Goal: Task Accomplishment & Management: Complete application form

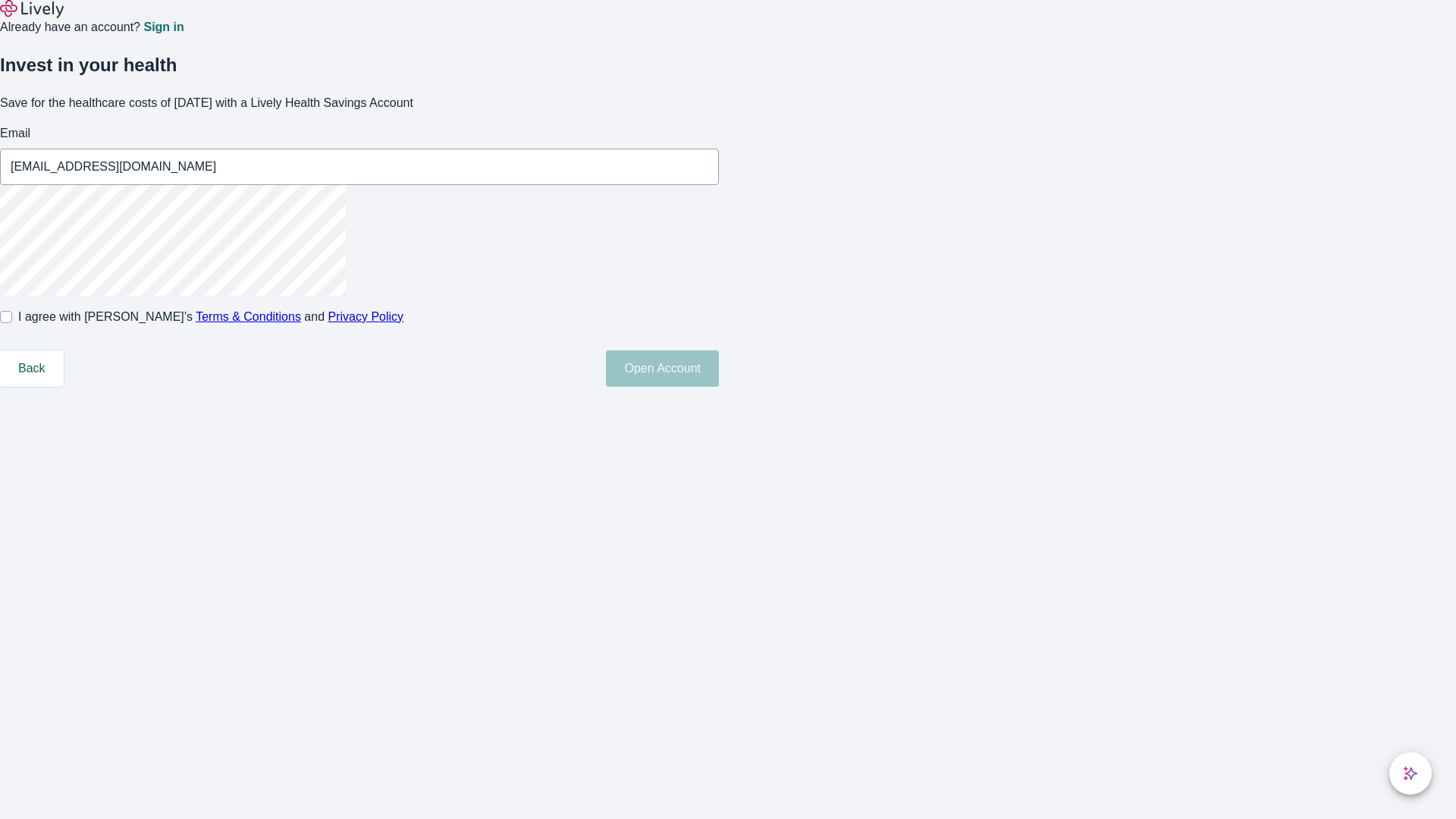
click at [13, 323] on input "I agree with Lively’s Terms & Conditions and Privacy Policy" at bounding box center [6, 318] width 13 height 13
checkbox input "true"
click at [719, 387] on button "Open Account" at bounding box center [662, 368] width 113 height 37
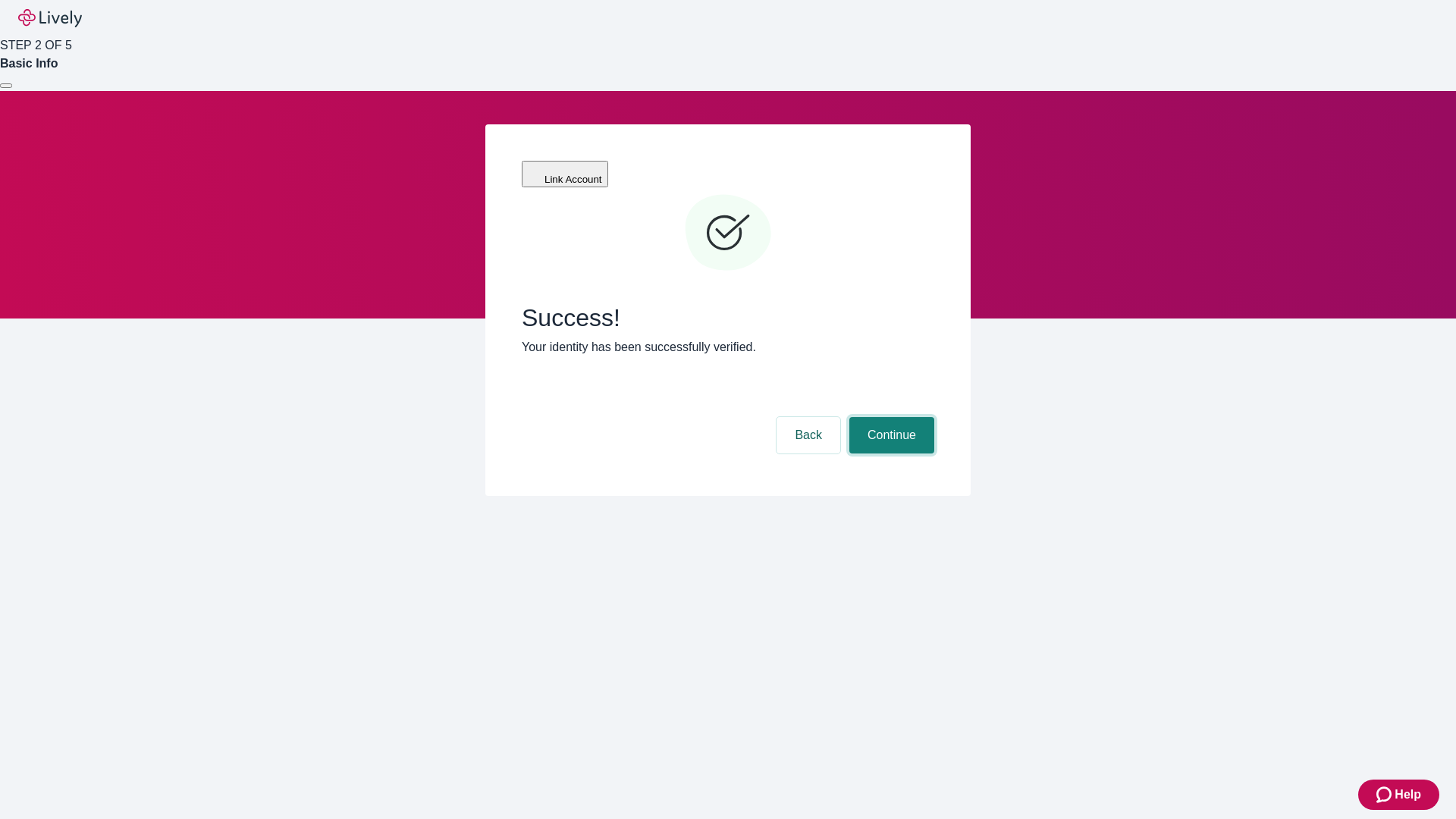
click at [890, 417] on button "Continue" at bounding box center [891, 435] width 85 height 37
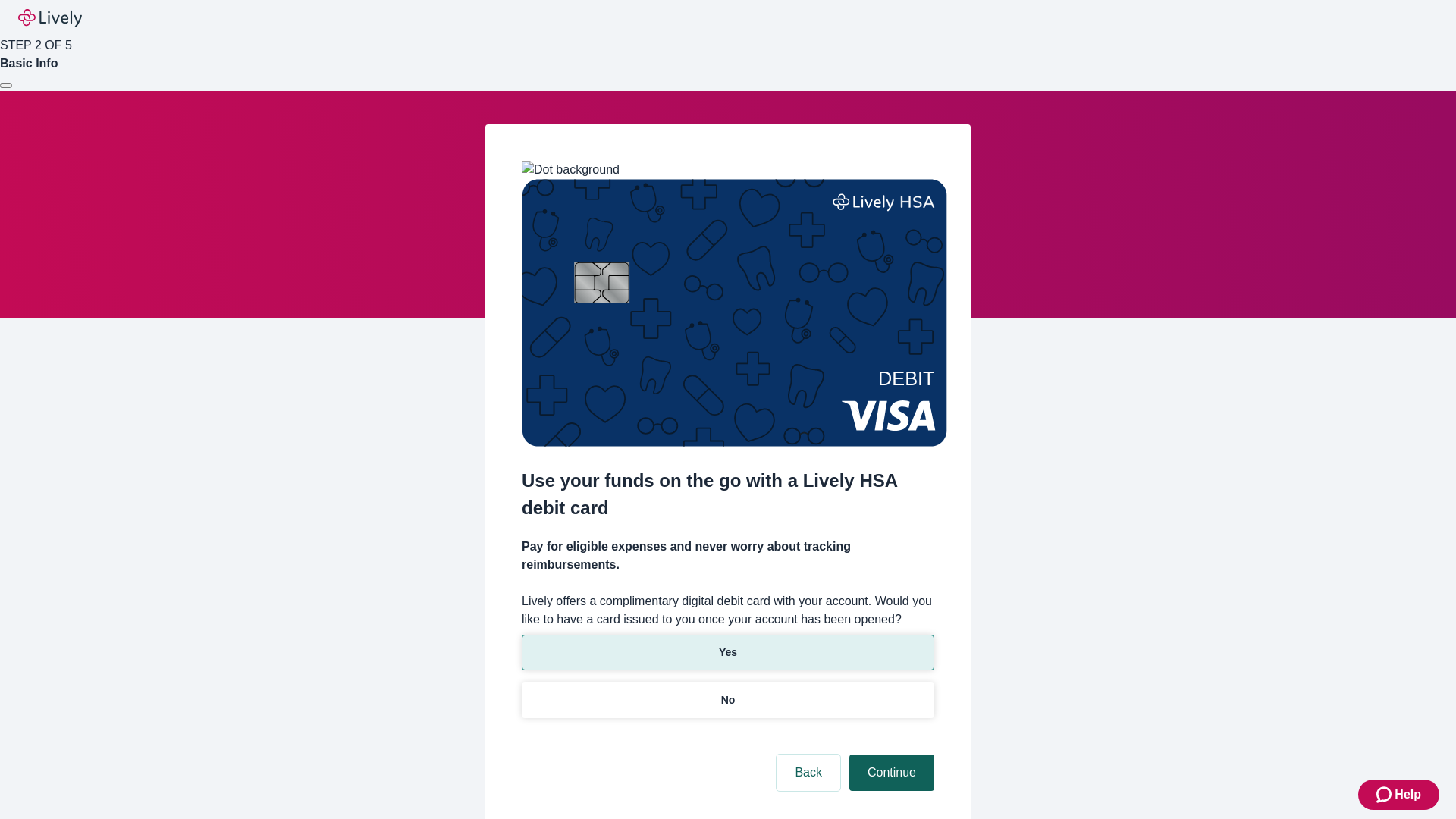
click at [727, 645] on p "Yes" at bounding box center [727, 652] width 18 height 16
click at [890, 755] on button "Continue" at bounding box center [891, 773] width 85 height 37
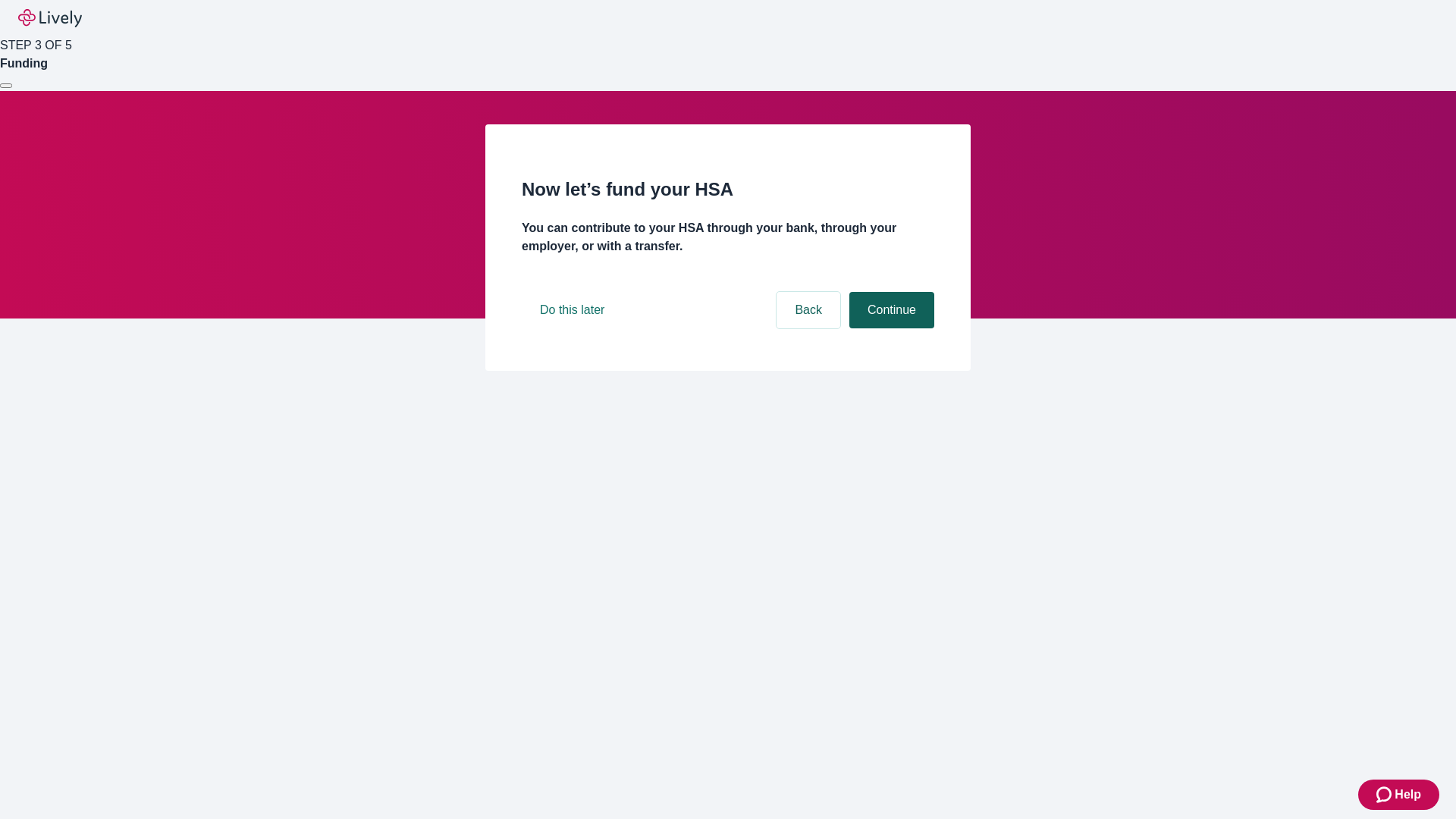
click at [890, 329] on button "Continue" at bounding box center [891, 310] width 85 height 37
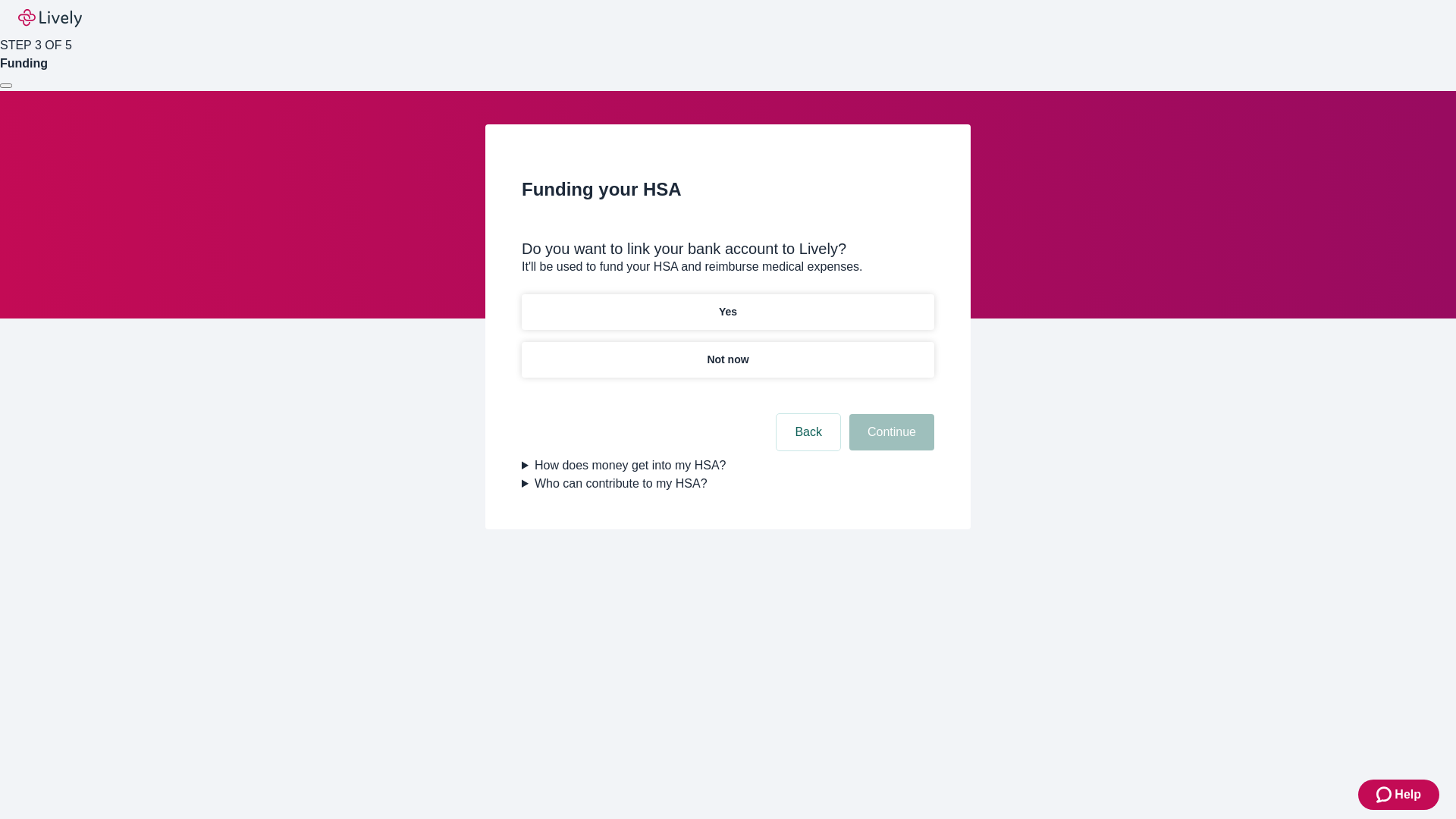
click at [727, 304] on p "Yes" at bounding box center [727, 312] width 18 height 16
click at [890, 415] on button "Continue" at bounding box center [891, 433] width 85 height 37
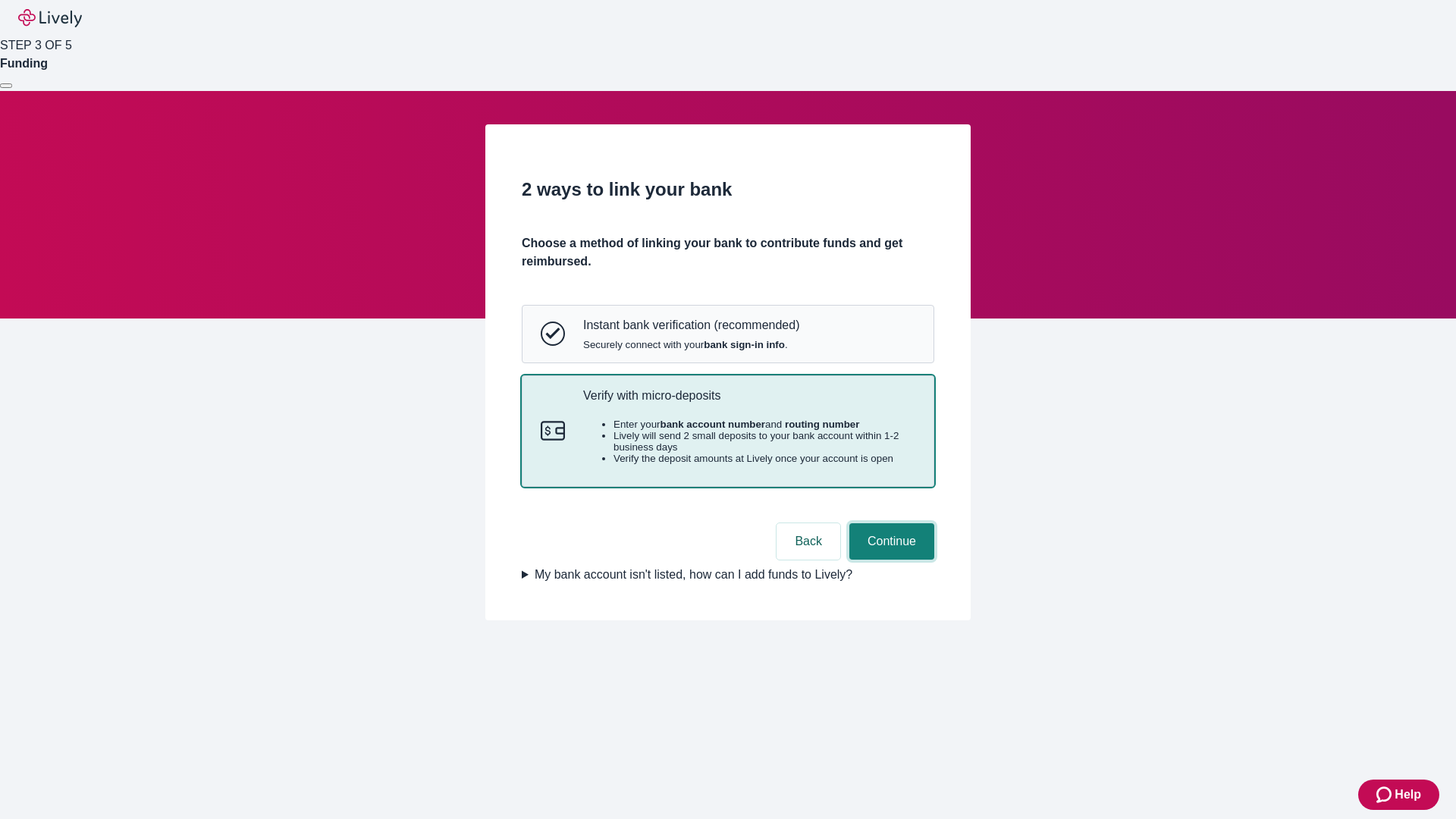
click at [890, 560] on button "Continue" at bounding box center [891, 541] width 85 height 37
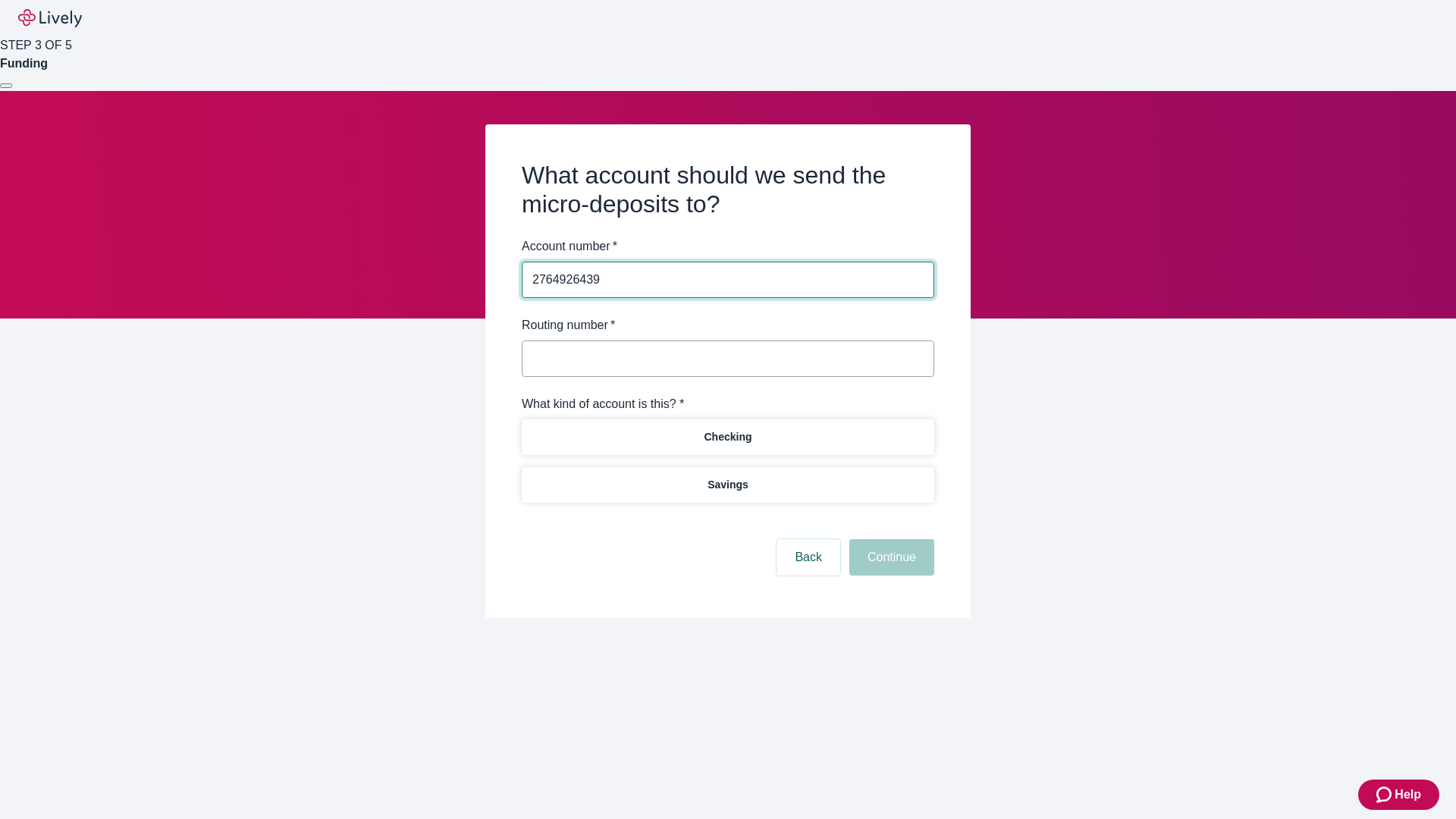
type input "2764926439"
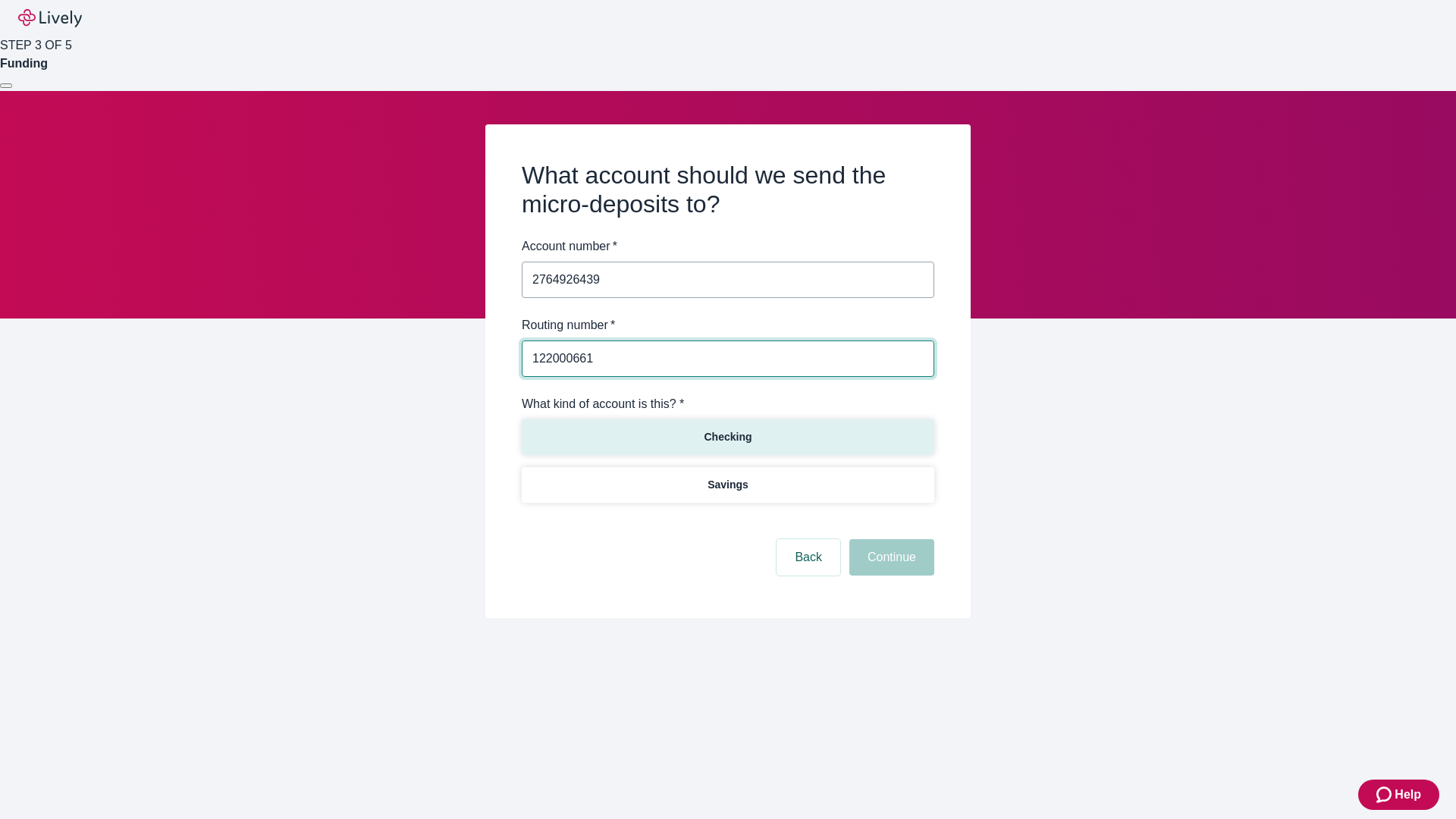
type input "122000661"
click at [727, 436] on p "Checking" at bounding box center [727, 437] width 48 height 16
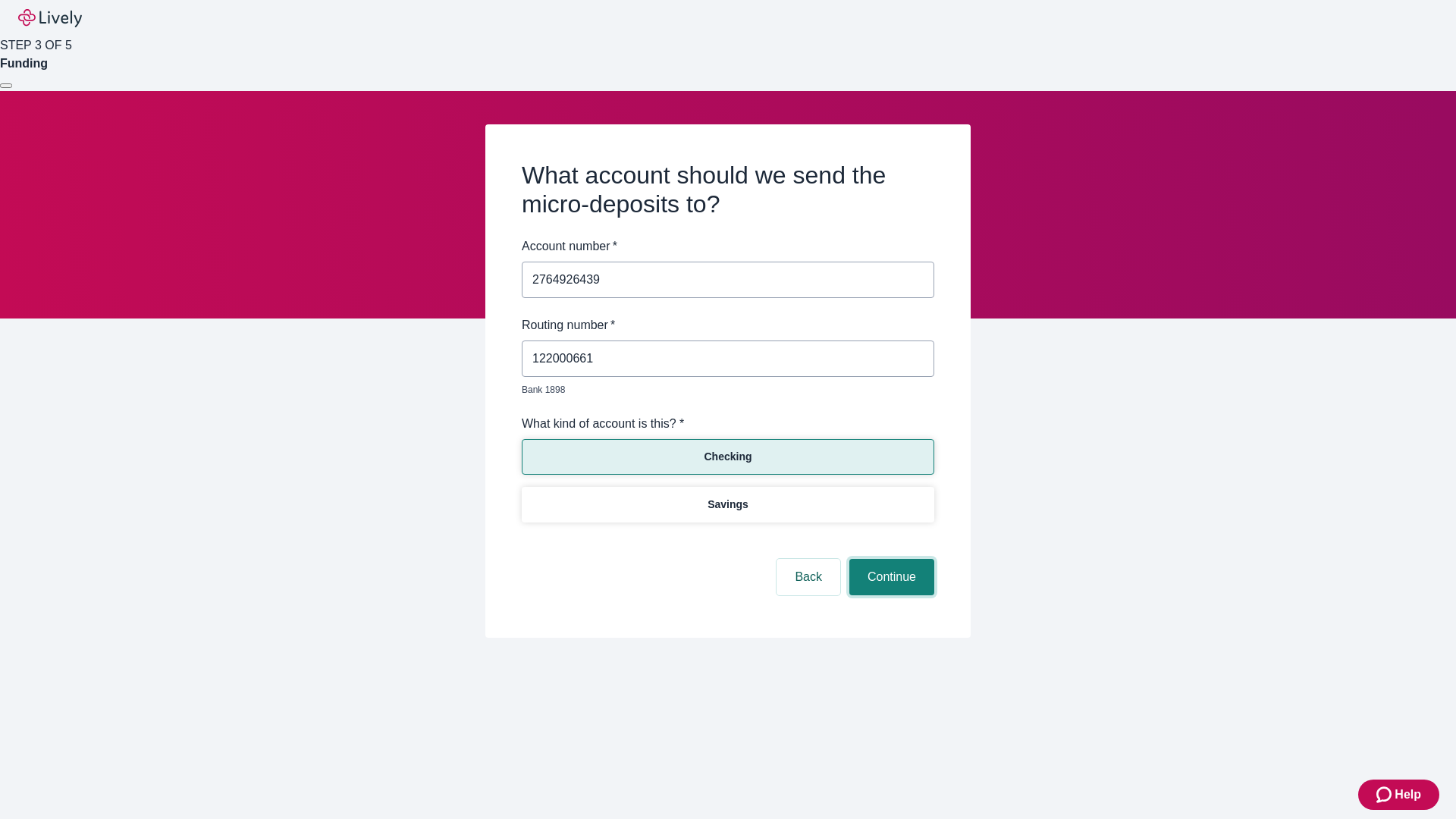
click at [890, 560] on button "Continue" at bounding box center [891, 577] width 85 height 37
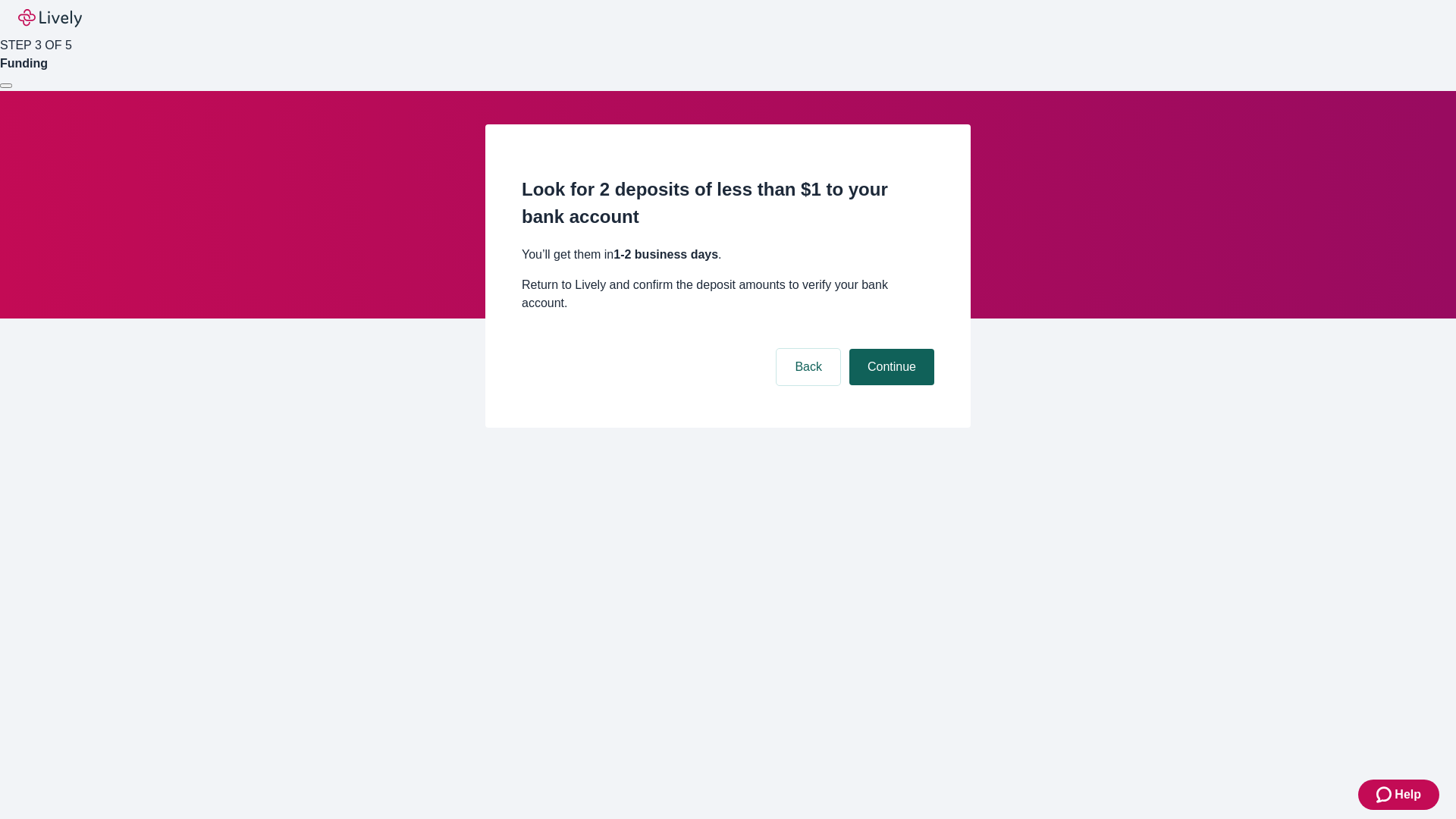
click at [890, 349] on button "Continue" at bounding box center [891, 367] width 85 height 37
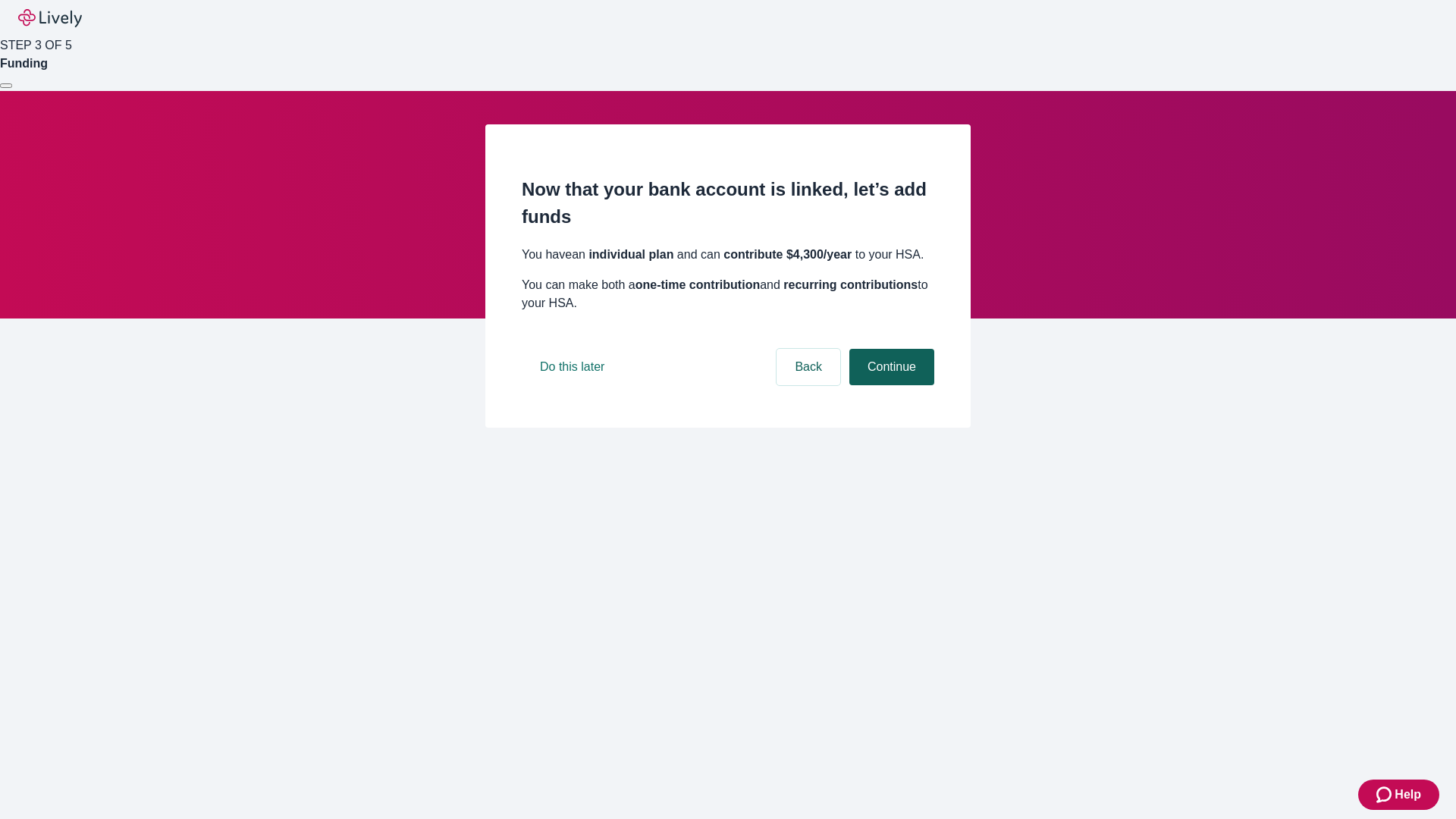
click at [890, 386] on button "Continue" at bounding box center [891, 367] width 85 height 37
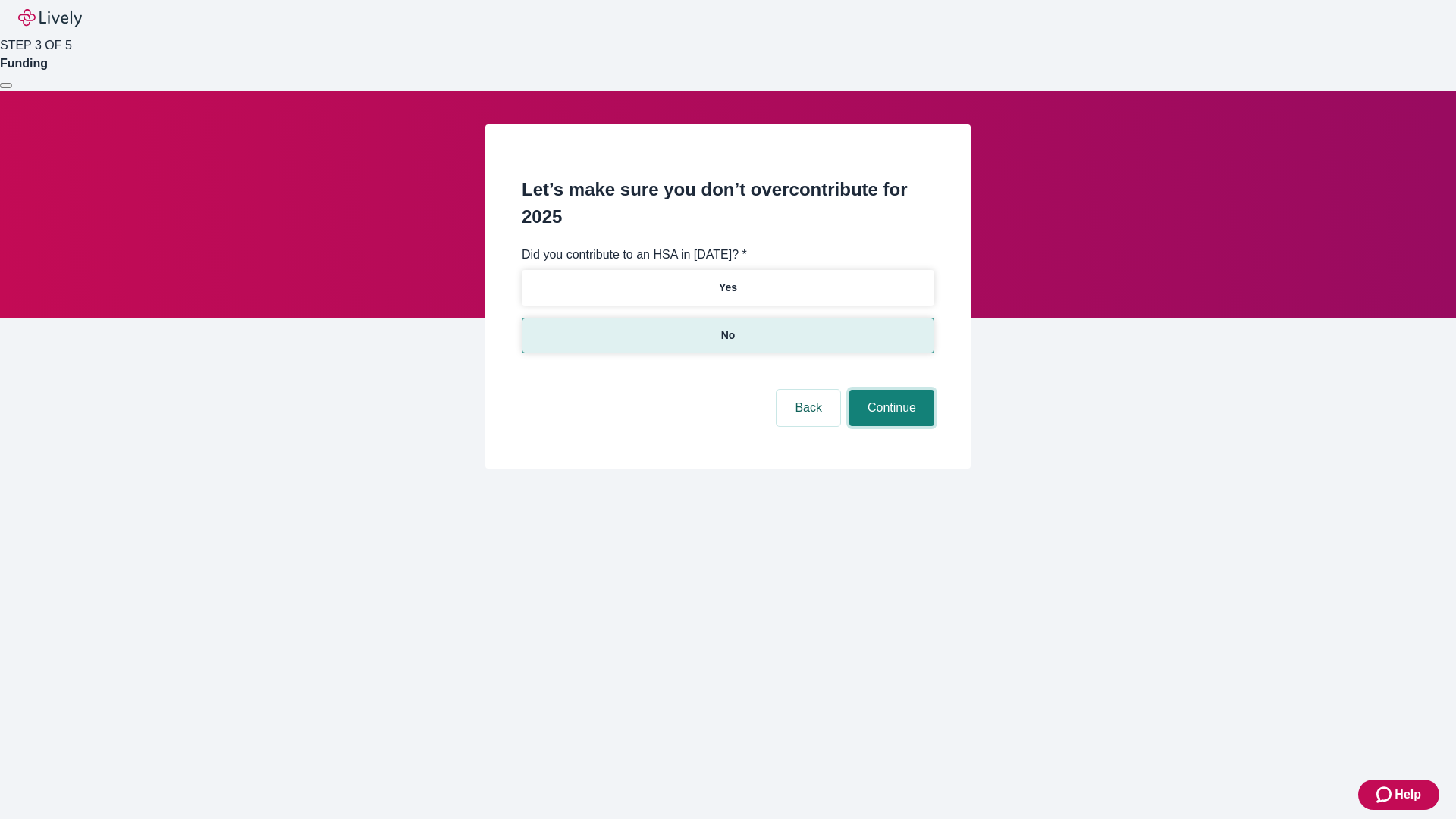
click at [890, 390] on button "Continue" at bounding box center [891, 408] width 85 height 37
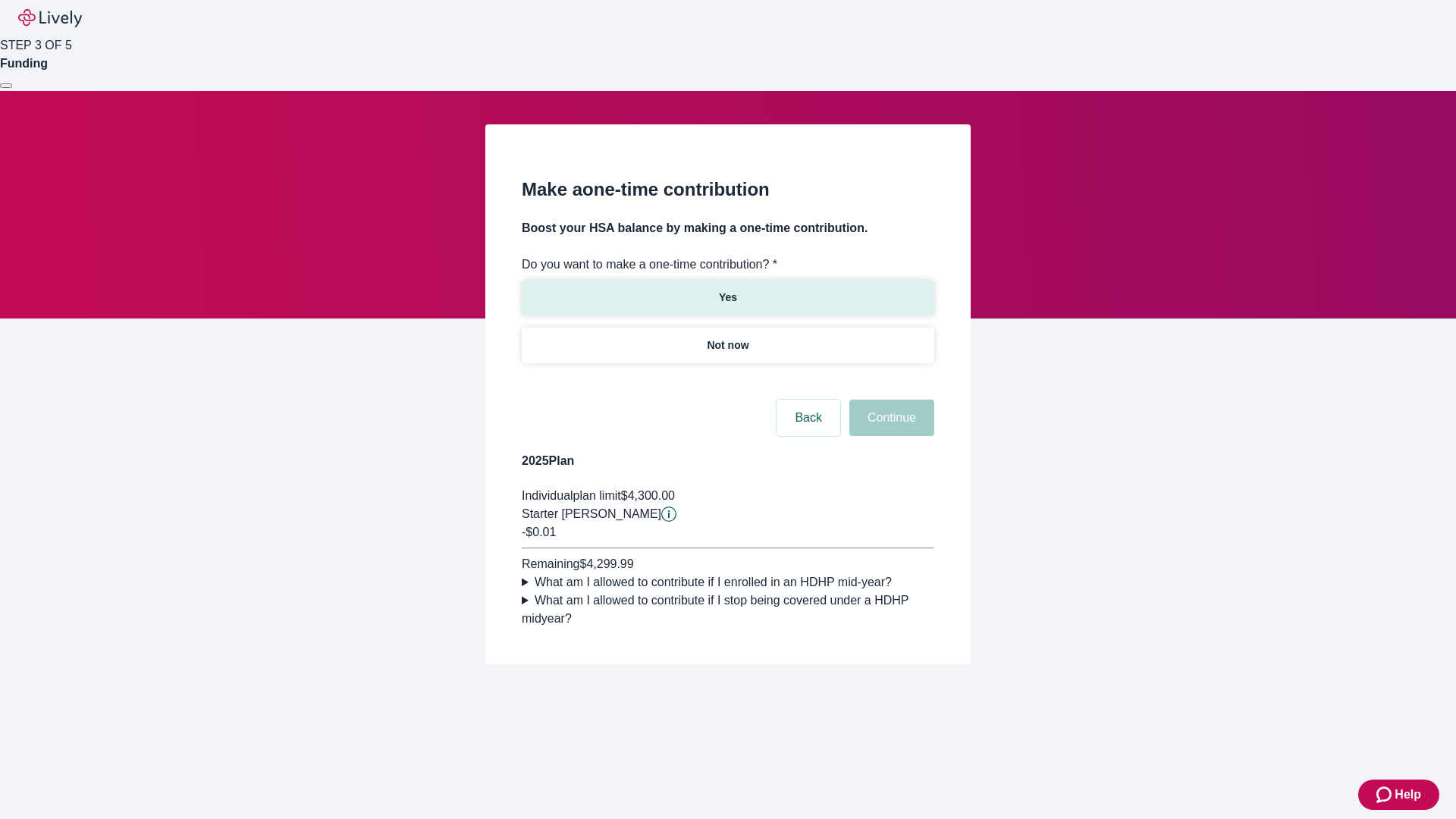
click at [727, 289] on p "Yes" at bounding box center [727, 297] width 18 height 16
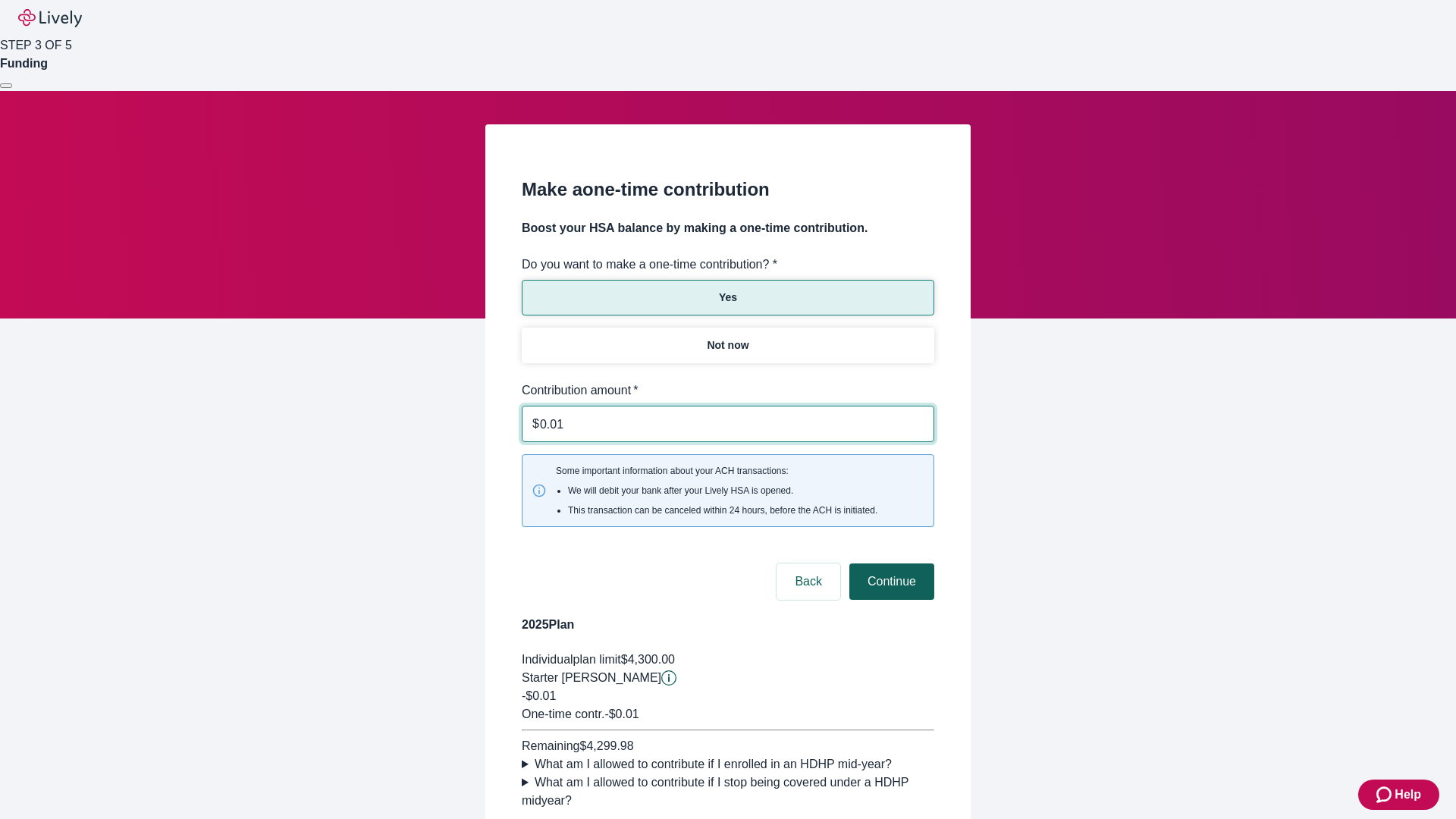
type input "0.01"
click at [890, 564] on button "Continue" at bounding box center [891, 582] width 85 height 37
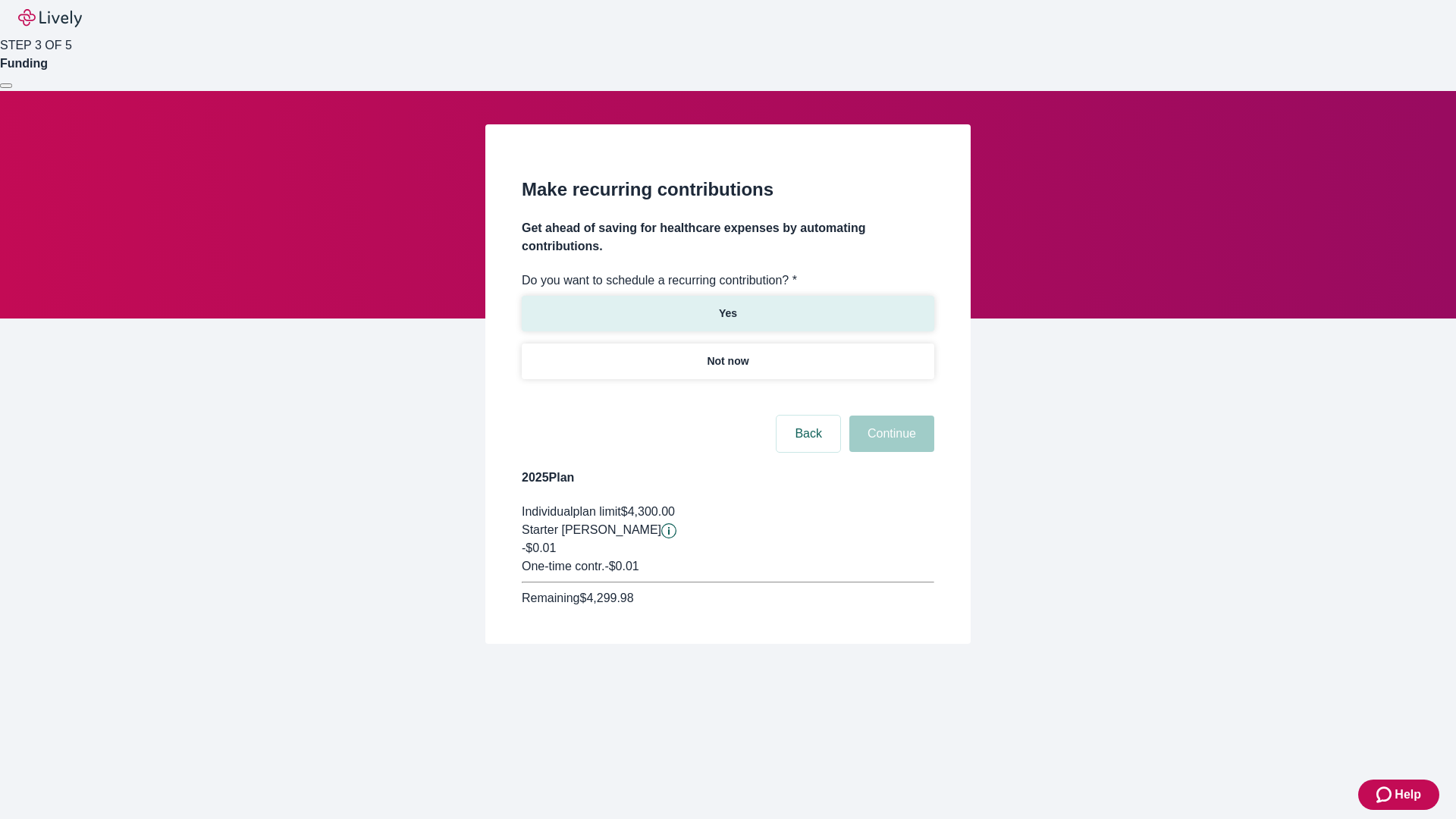
click at [727, 306] on p "Yes" at bounding box center [727, 314] width 18 height 16
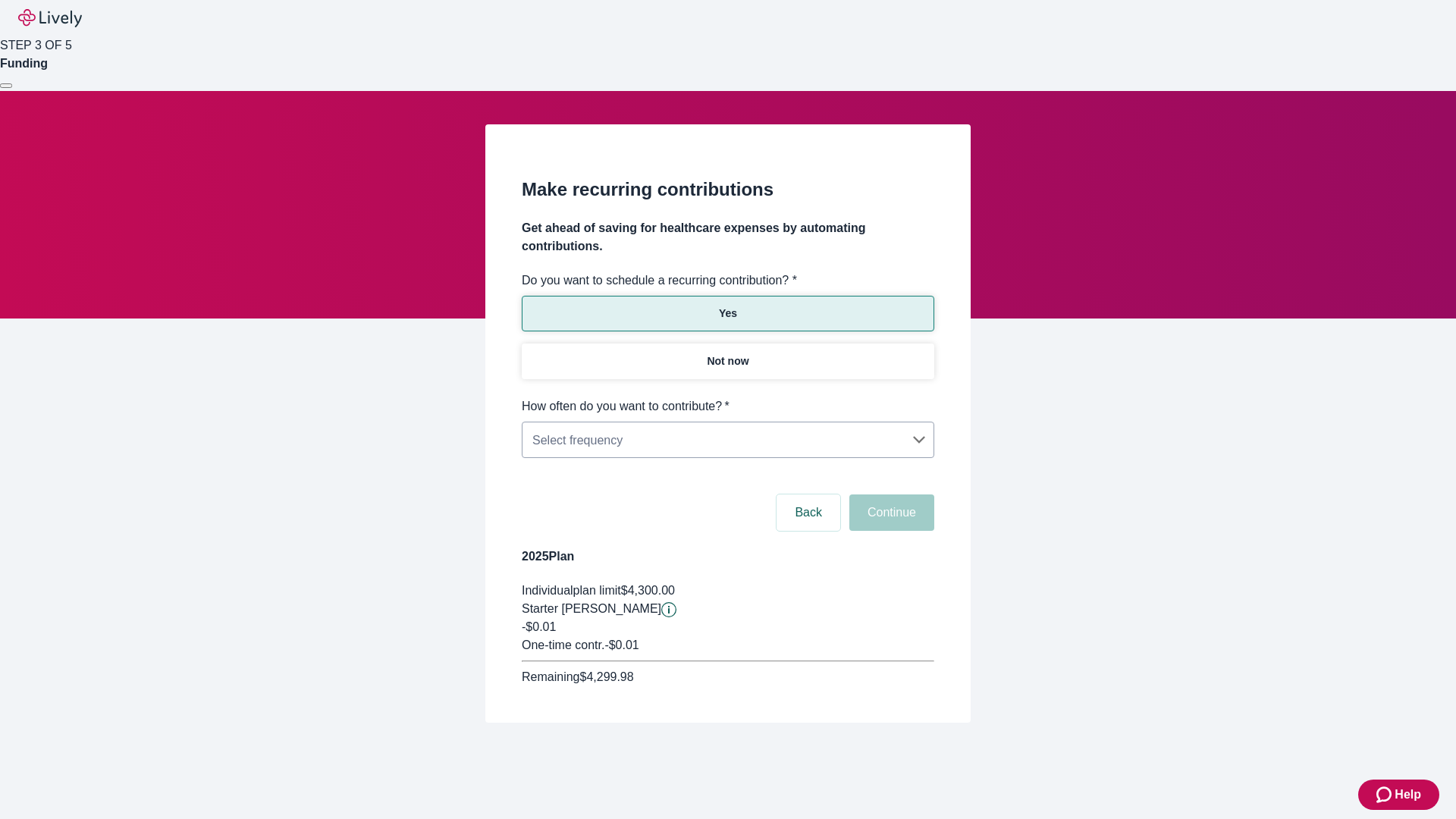
click at [727, 397] on body "Help STEP 3 OF 5 Funding Make recurring contributions Get ahead of saving for h…" at bounding box center [728, 397] width 1456 height 796
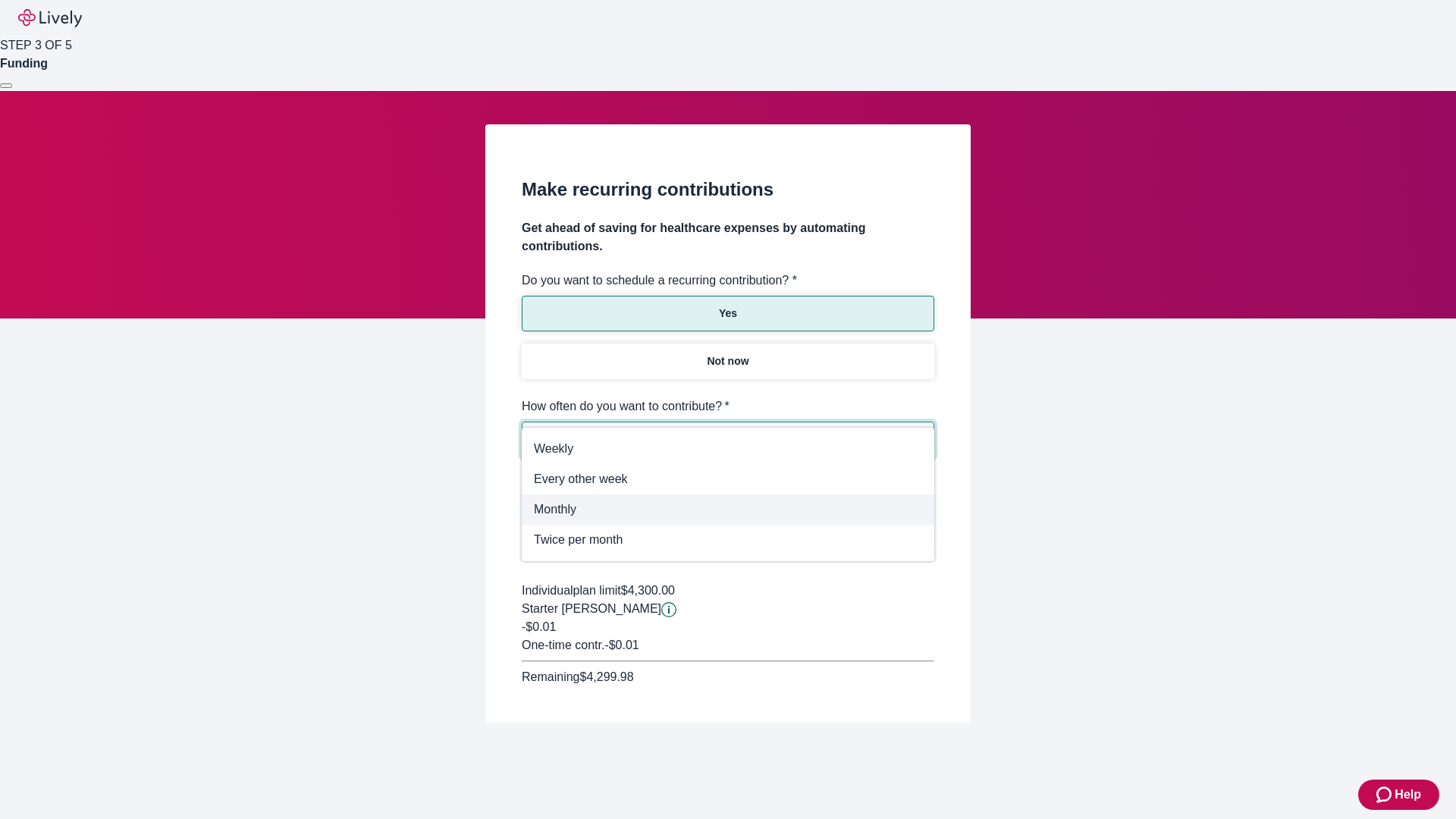
click at [728, 510] on span "Monthly" at bounding box center [728, 509] width 389 height 18
type input "Monthly"
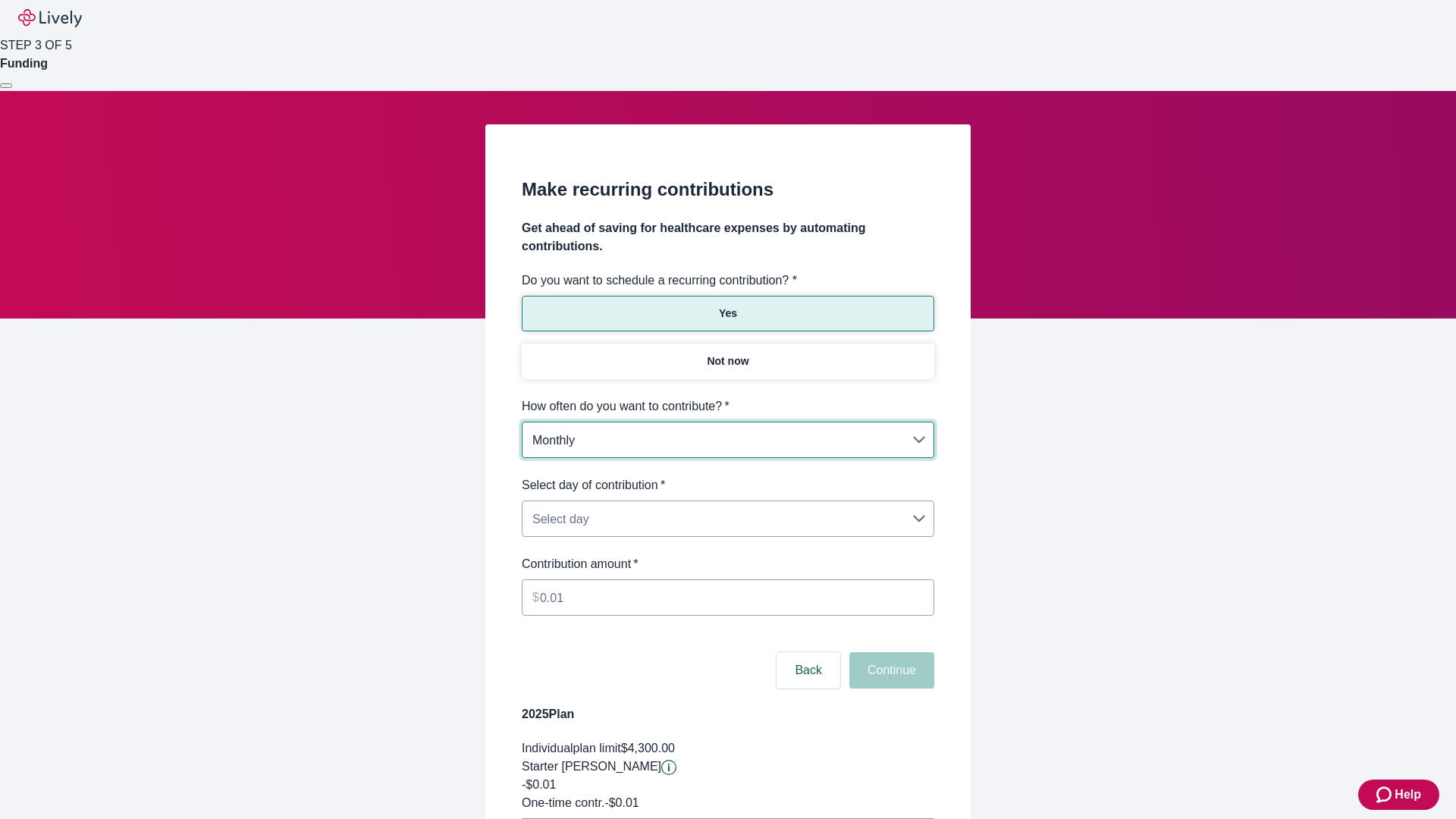
click at [727, 476] on body "Help STEP 3 OF 5 Funding Make recurring contributions Get ahead of saving for h…" at bounding box center [728, 476] width 1456 height 954
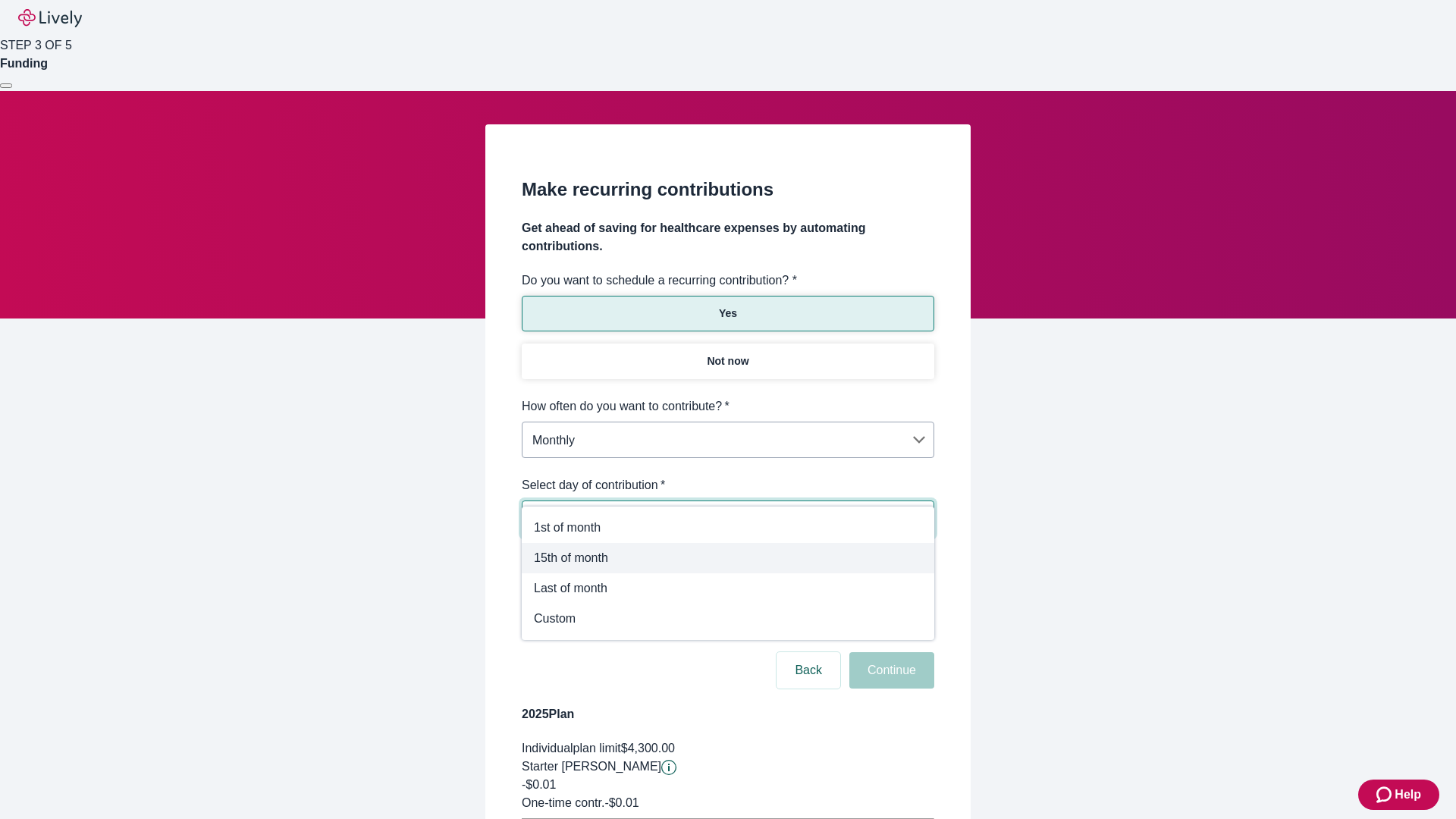
click at [728, 559] on span "15th of month" at bounding box center [728, 558] width 389 height 18
type input "Monthly15th"
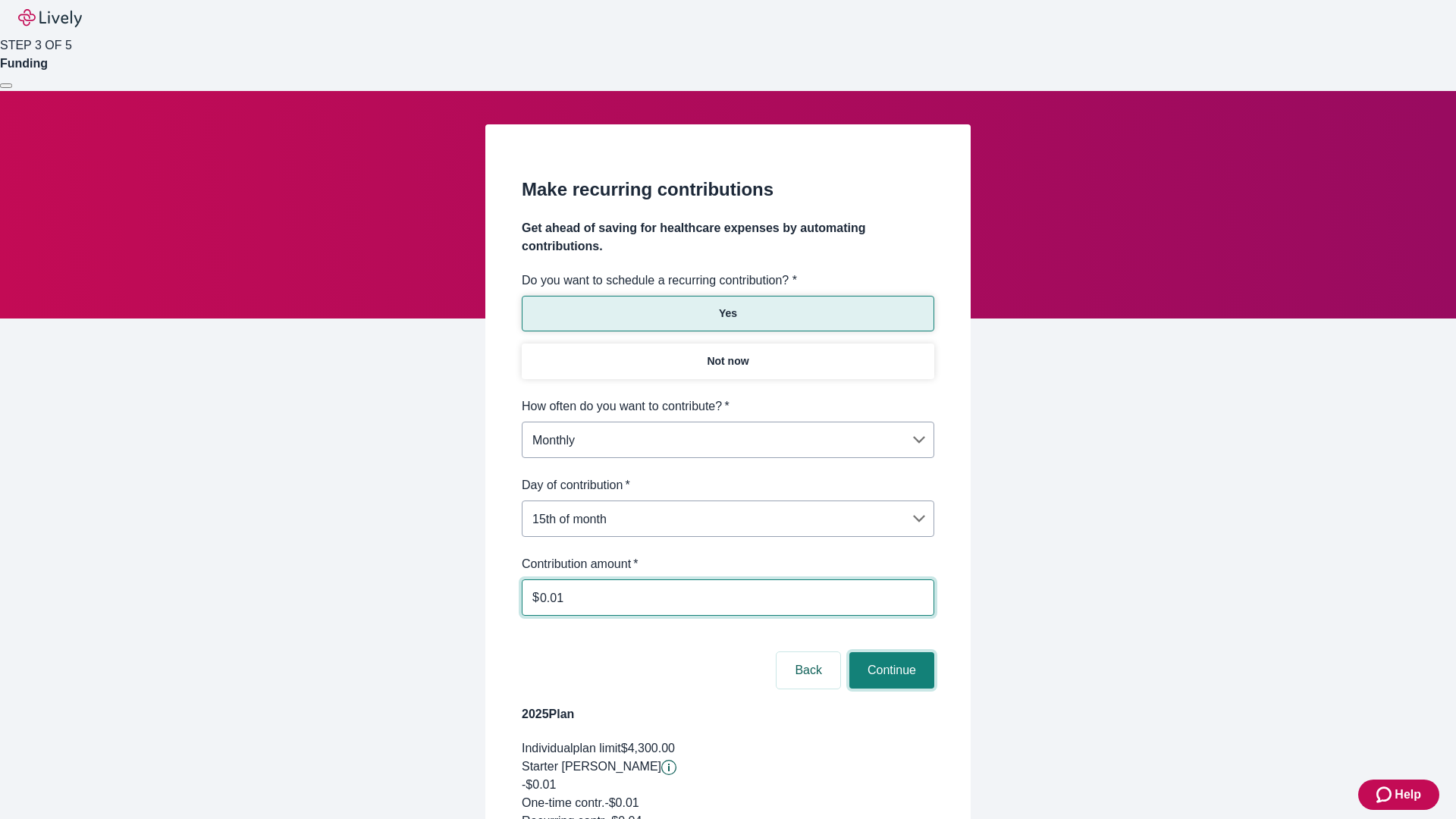
click at [890, 652] on button "Continue" at bounding box center [891, 670] width 85 height 37
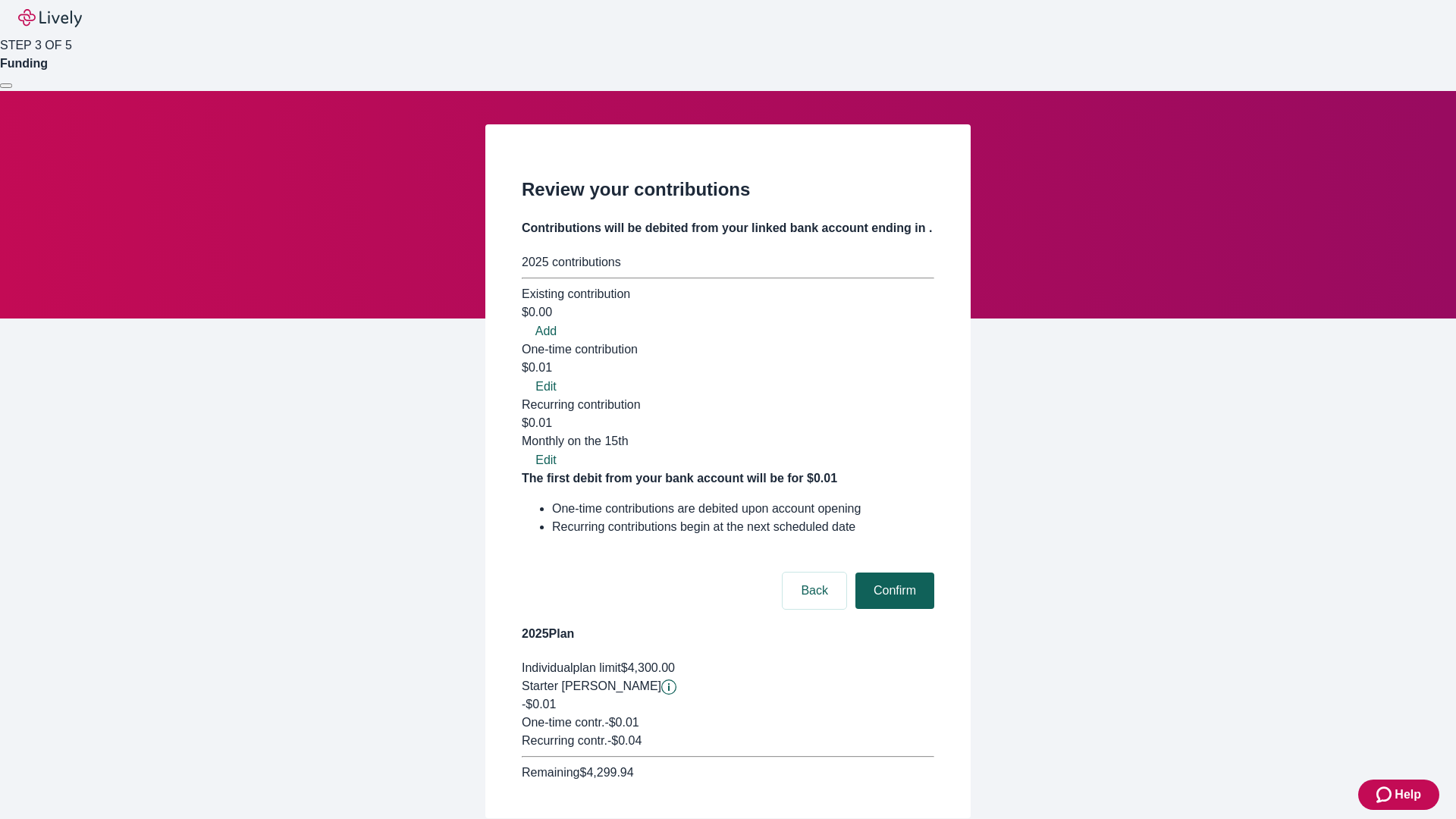
click at [892, 573] on button "Confirm" at bounding box center [895, 591] width 79 height 37
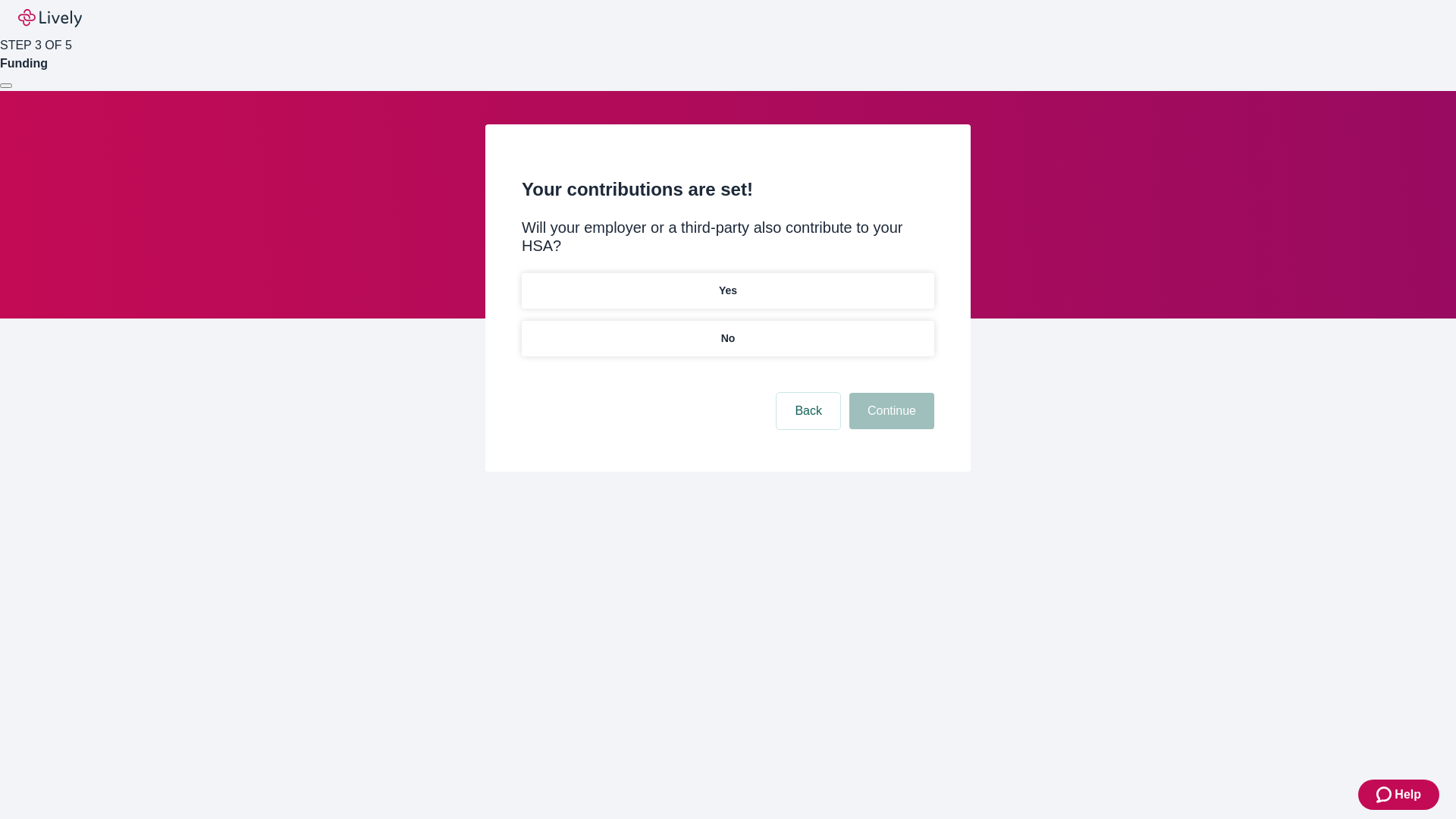
click at [727, 283] on p "Yes" at bounding box center [727, 291] width 18 height 16
click at [890, 393] on button "Continue" at bounding box center [891, 411] width 85 height 37
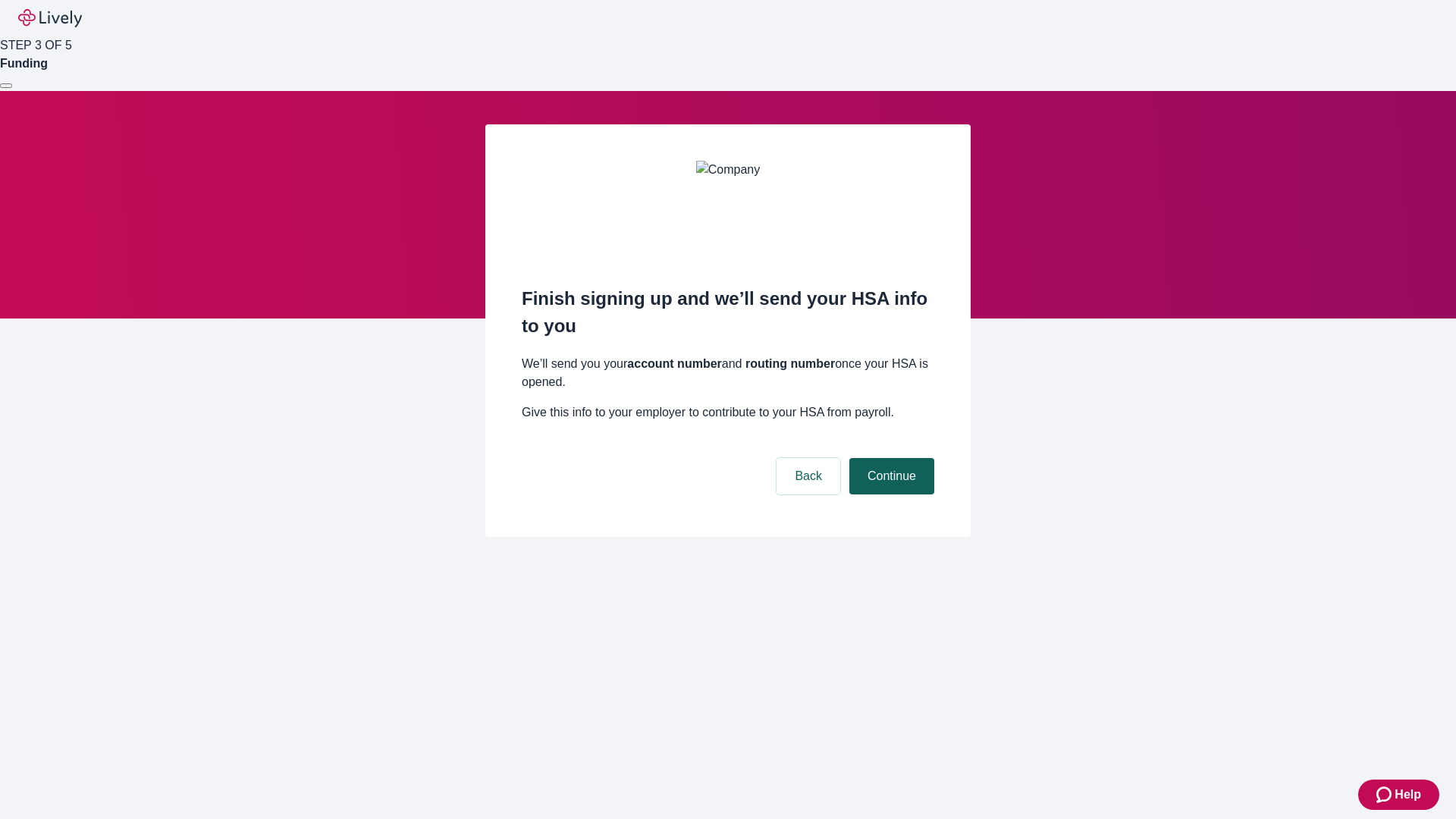
click at [890, 458] on button "Continue" at bounding box center [891, 476] width 85 height 37
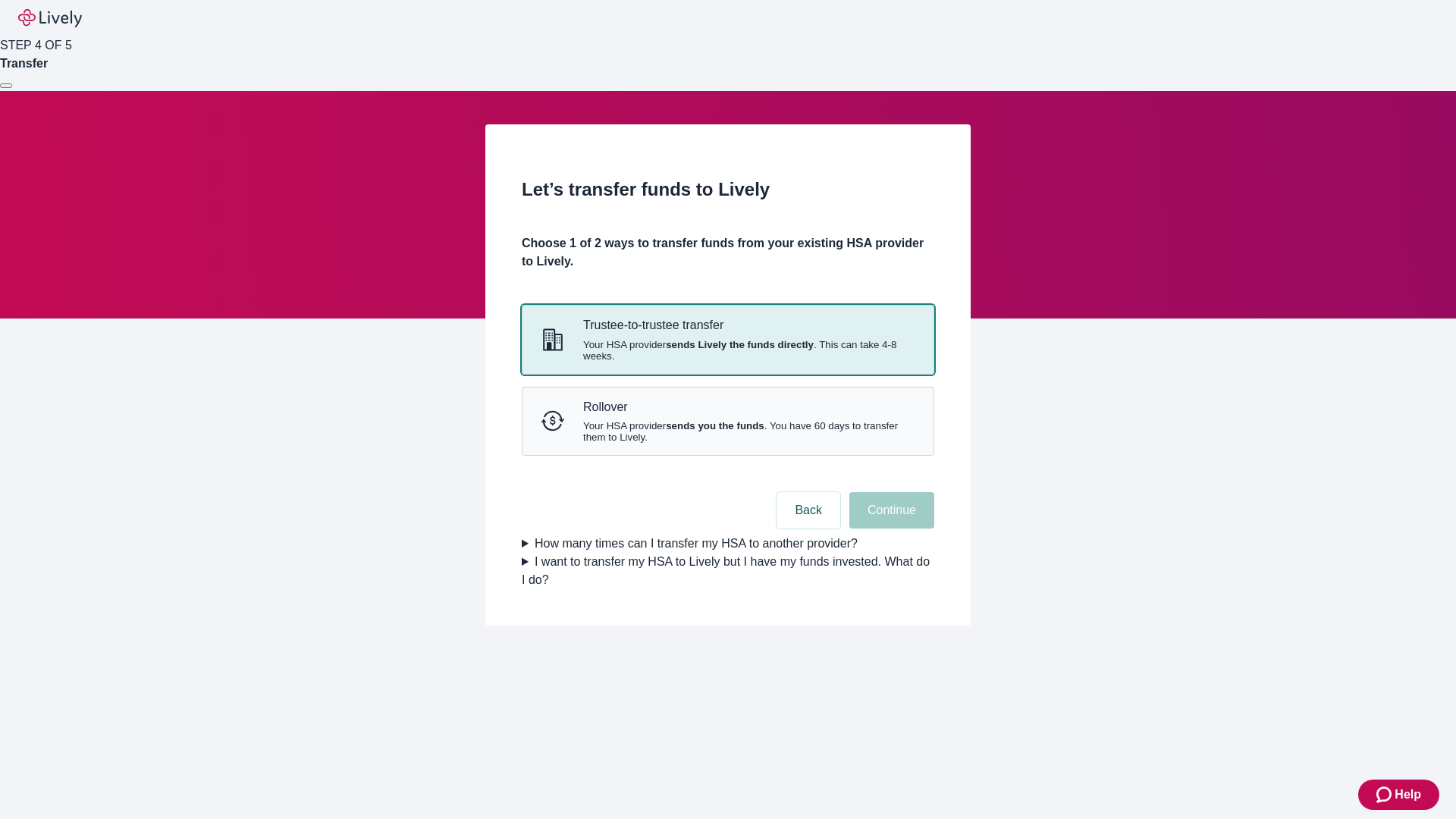
click at [727, 350] on strong "sends Lively the funds directly" at bounding box center [739, 345] width 148 height 12
click at [890, 529] on button "Continue" at bounding box center [891, 510] width 85 height 37
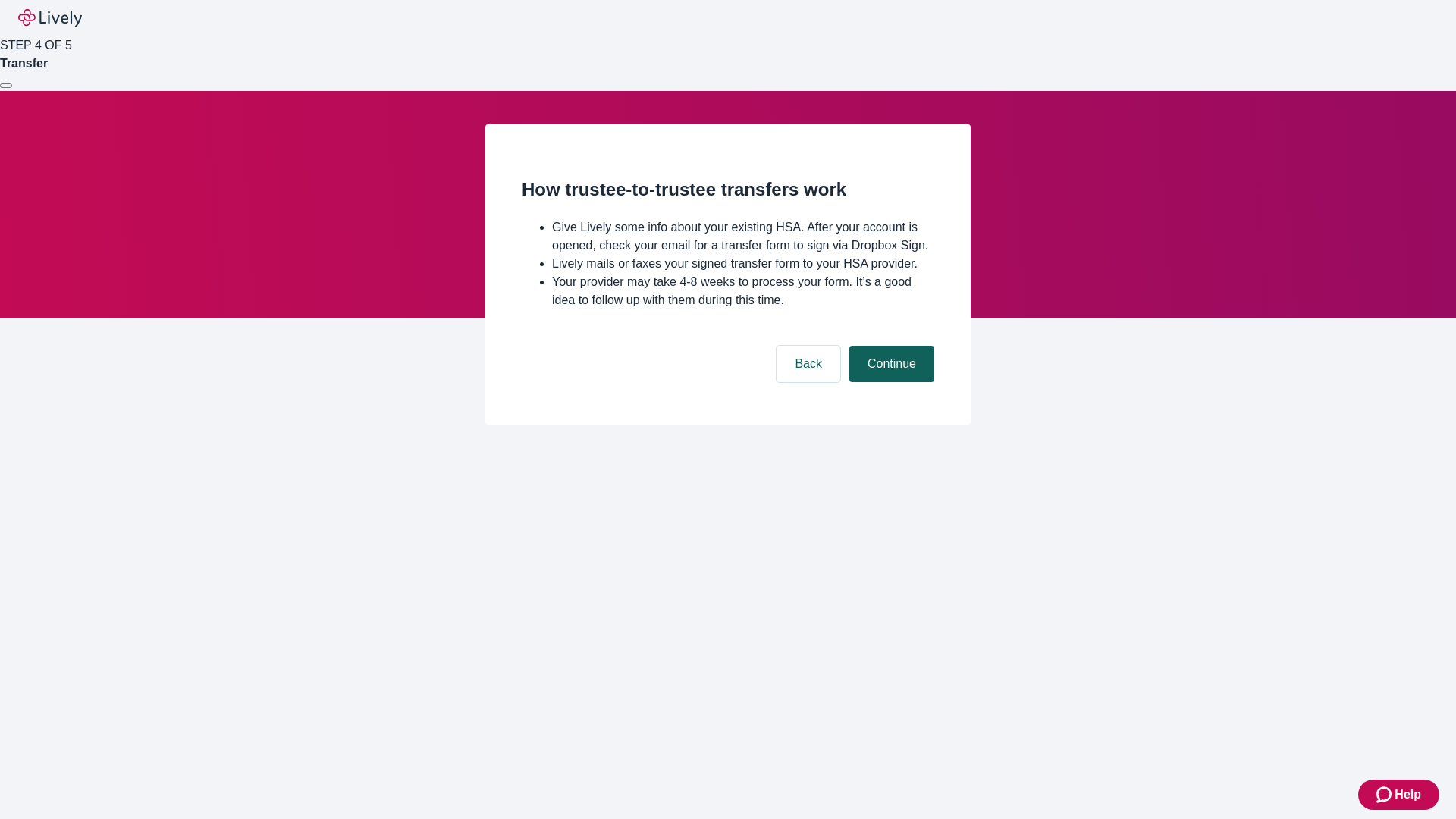
click at [890, 383] on button "Continue" at bounding box center [891, 364] width 85 height 37
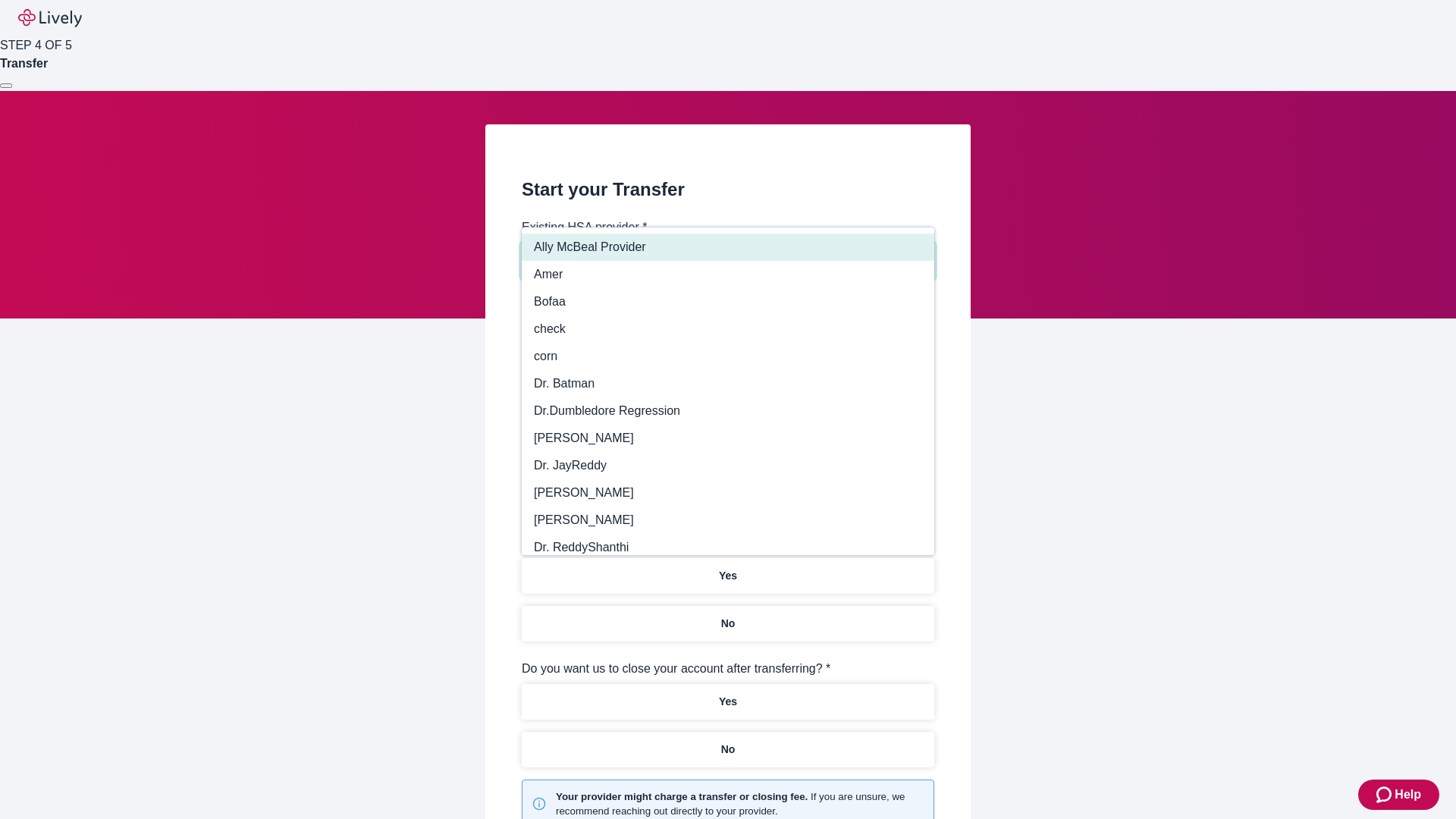
type input "Other"
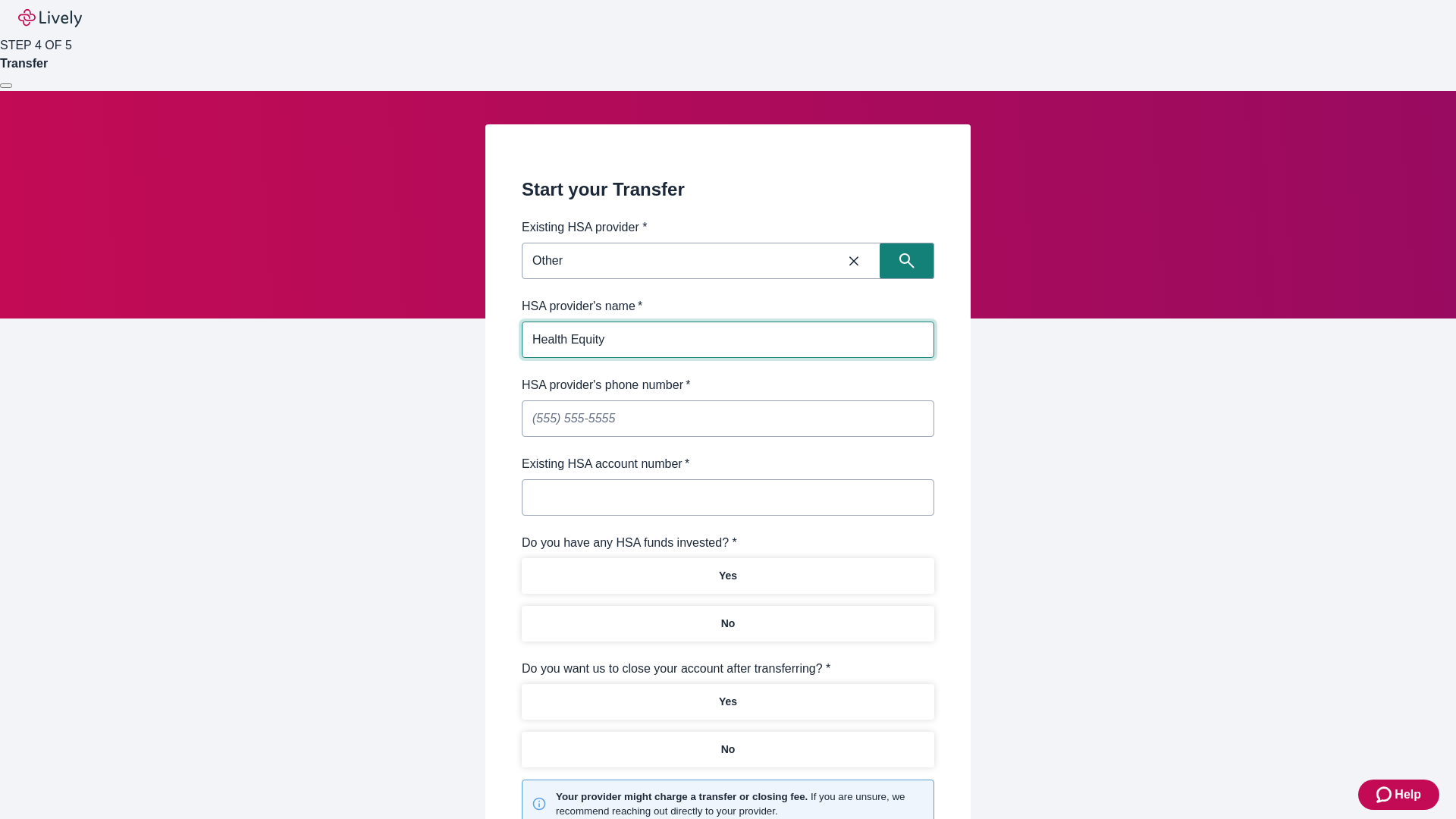
type input "Health Equity"
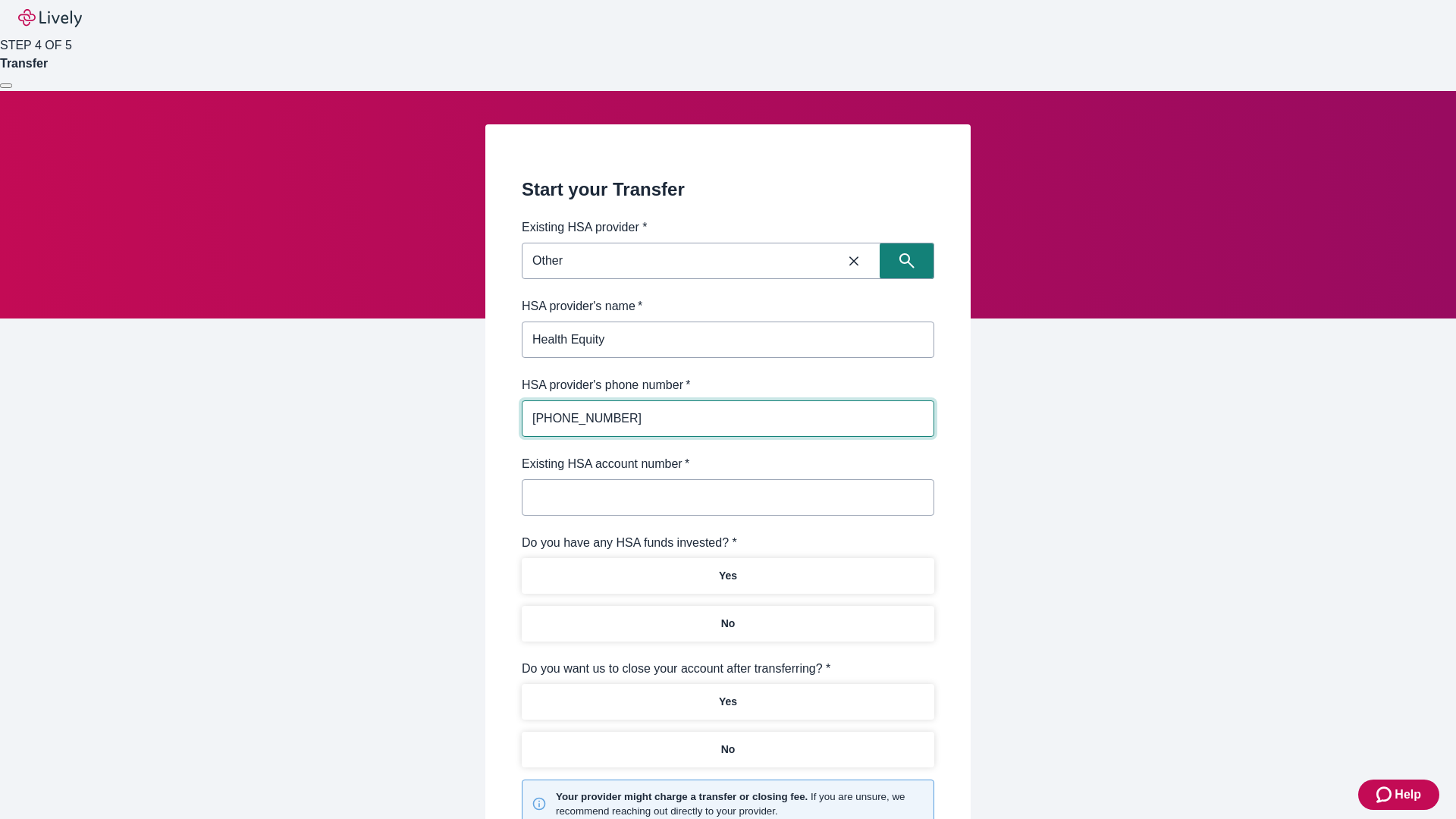
type input "[PHONE_NUMBER]"
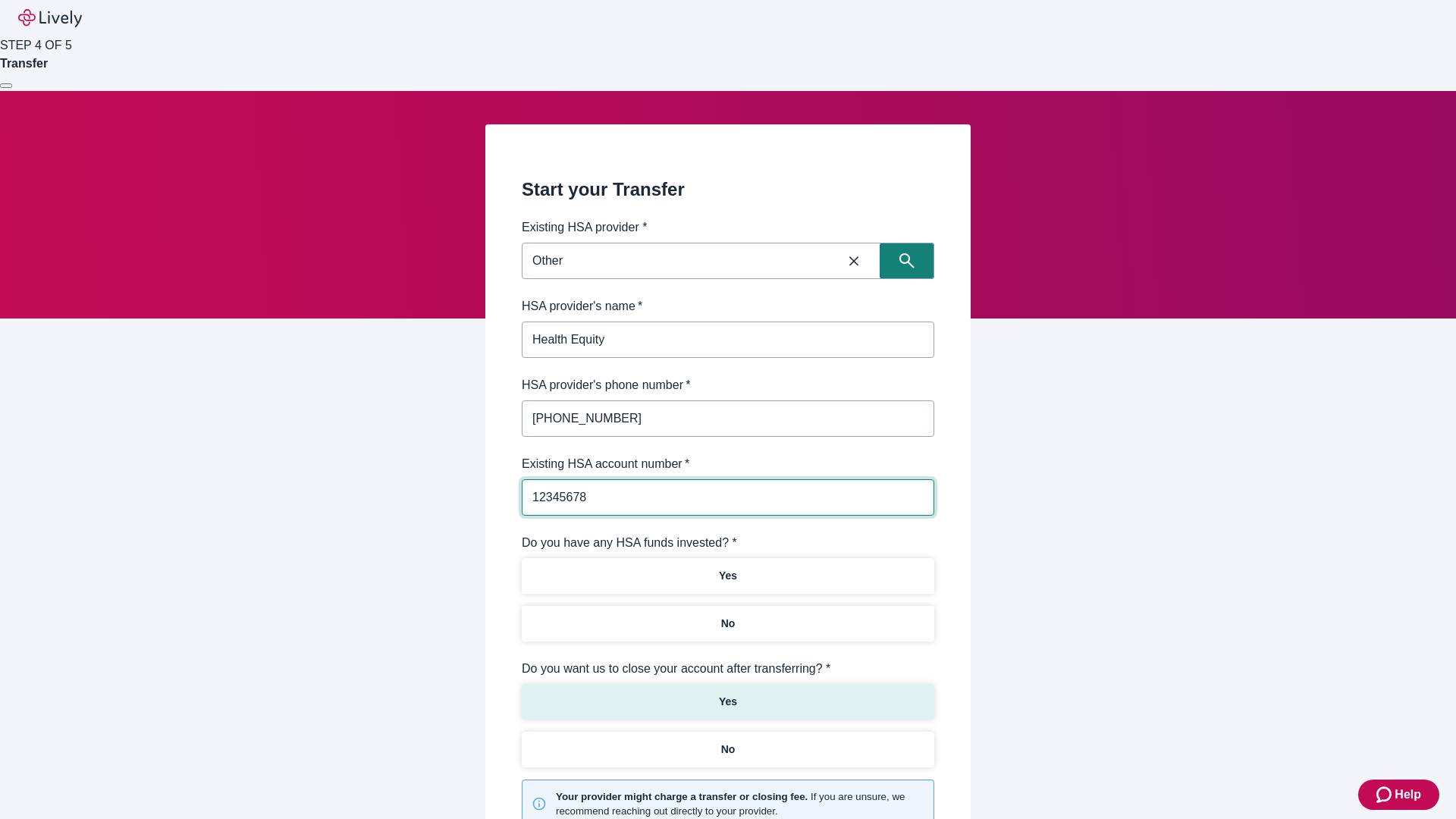
type input "12345678"
click at [727, 616] on p "No" at bounding box center [728, 623] width 14 height 16
click at [727, 694] on p "Yes" at bounding box center [727, 702] width 18 height 16
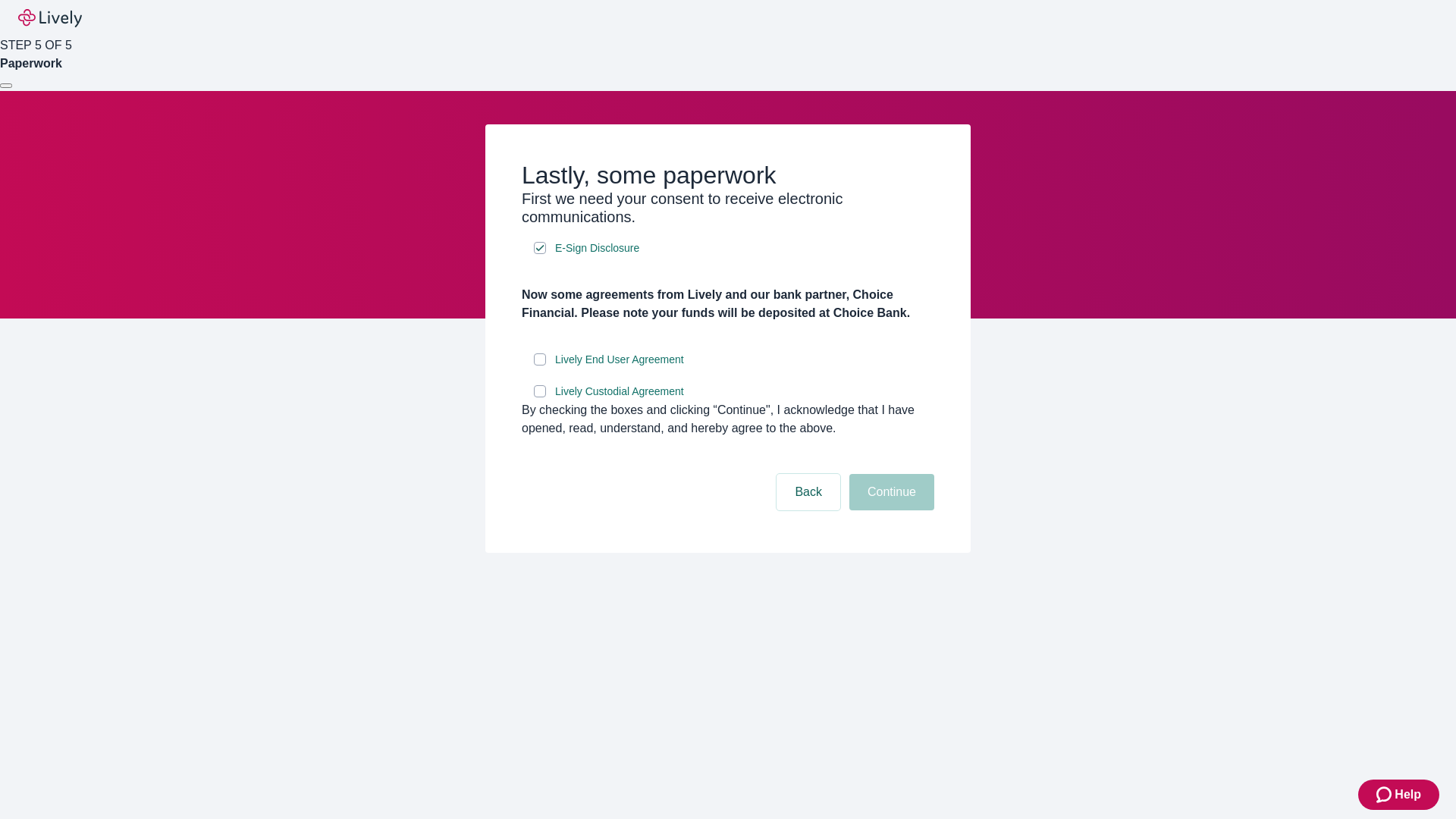
click at [540, 365] on input "Lively End User Agreement" at bounding box center [540, 360] width 13 height 13
checkbox input "true"
click at [540, 397] on input "Lively Custodial Agreement" at bounding box center [540, 392] width 13 height 13
checkbox input "true"
click at [890, 511] on button "Continue" at bounding box center [891, 492] width 85 height 37
